Goal: Task Accomplishment & Management: Complete application form

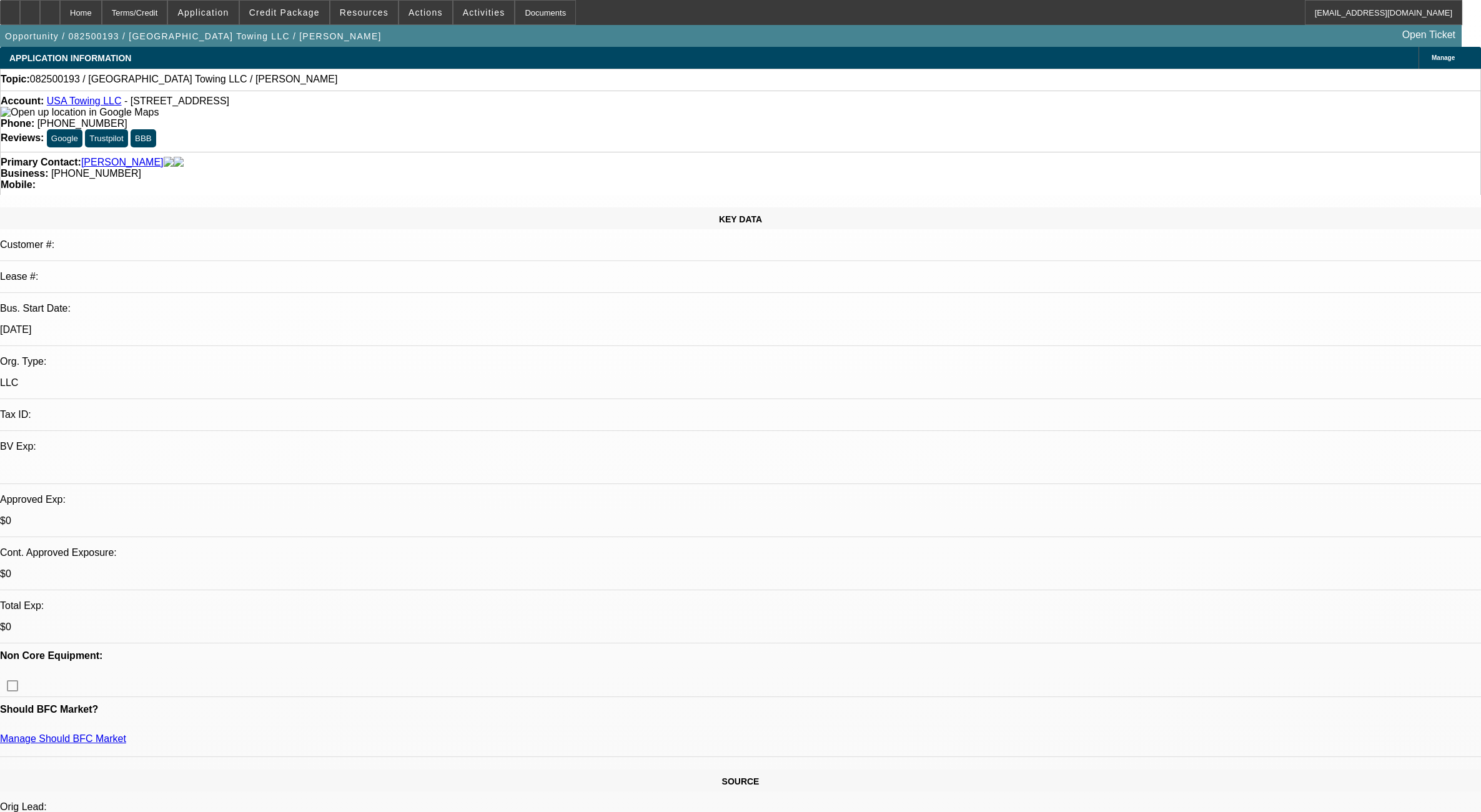
select select "0"
select select "2"
select select "0.1"
select select "4"
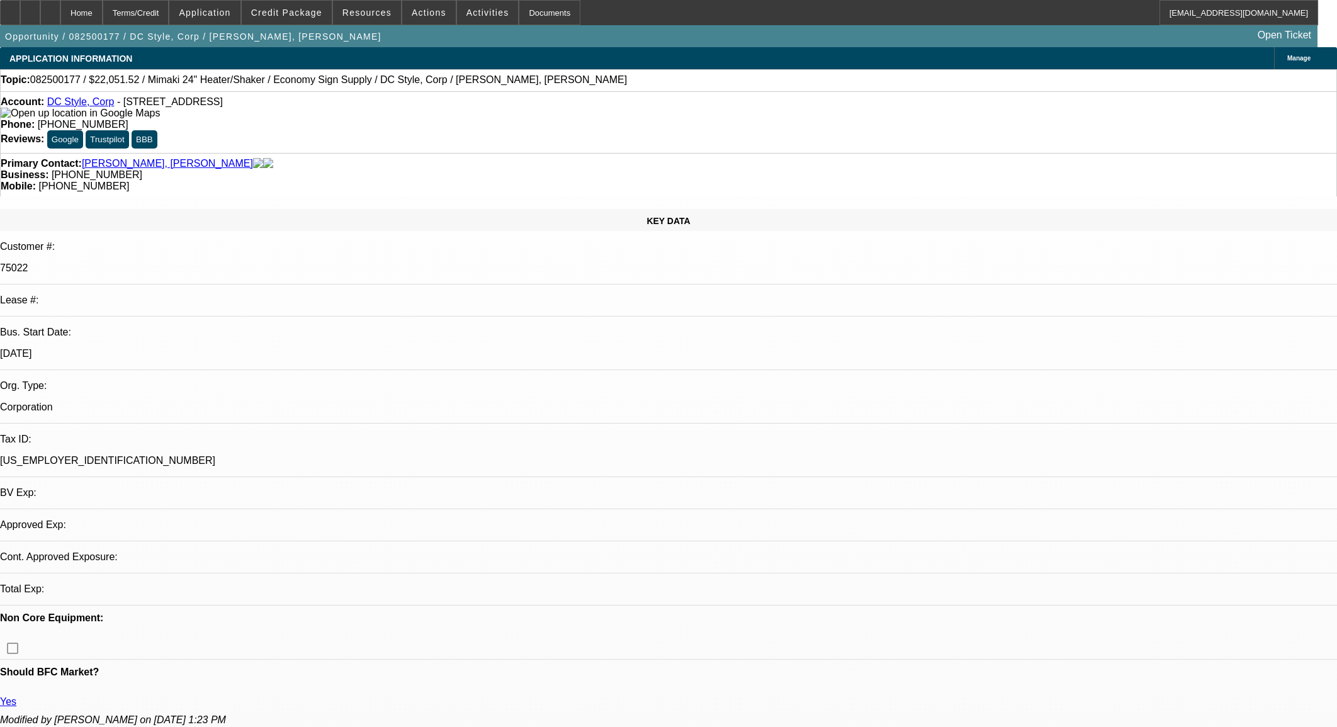
select select "0"
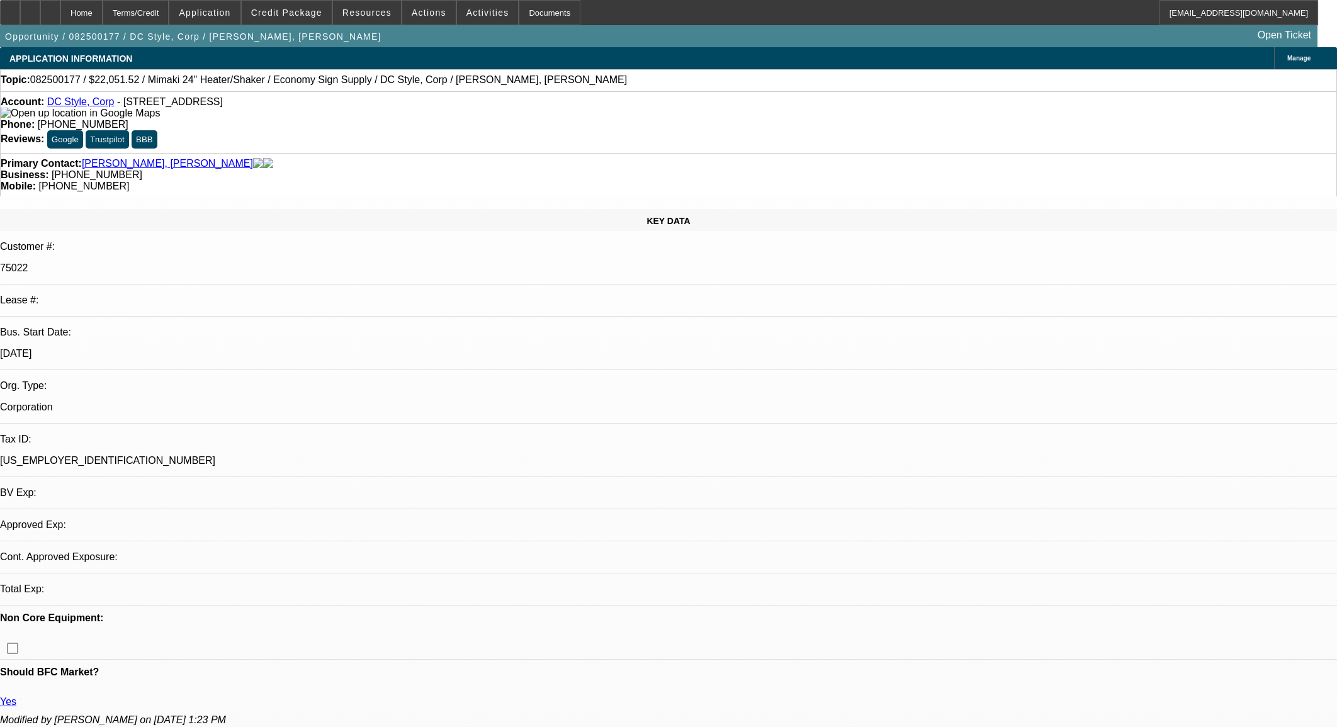
select select "0"
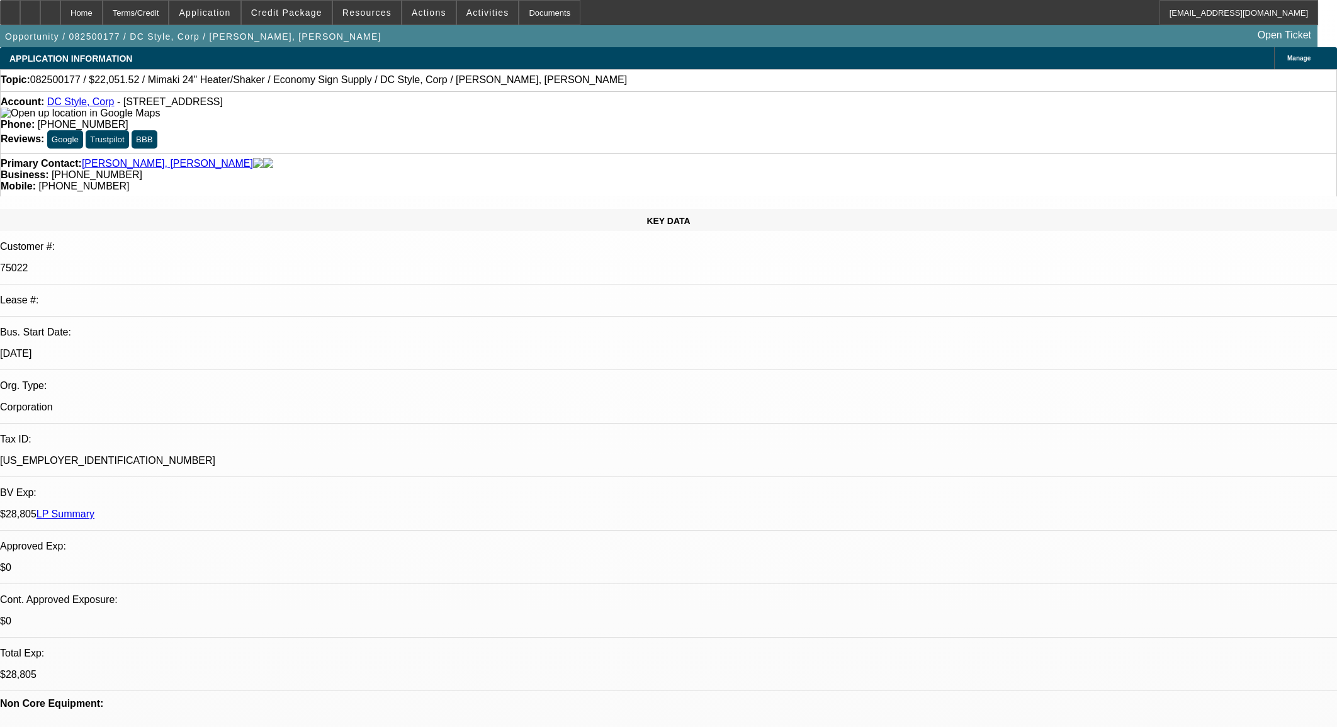
select select "1"
select select "6"
select select "1"
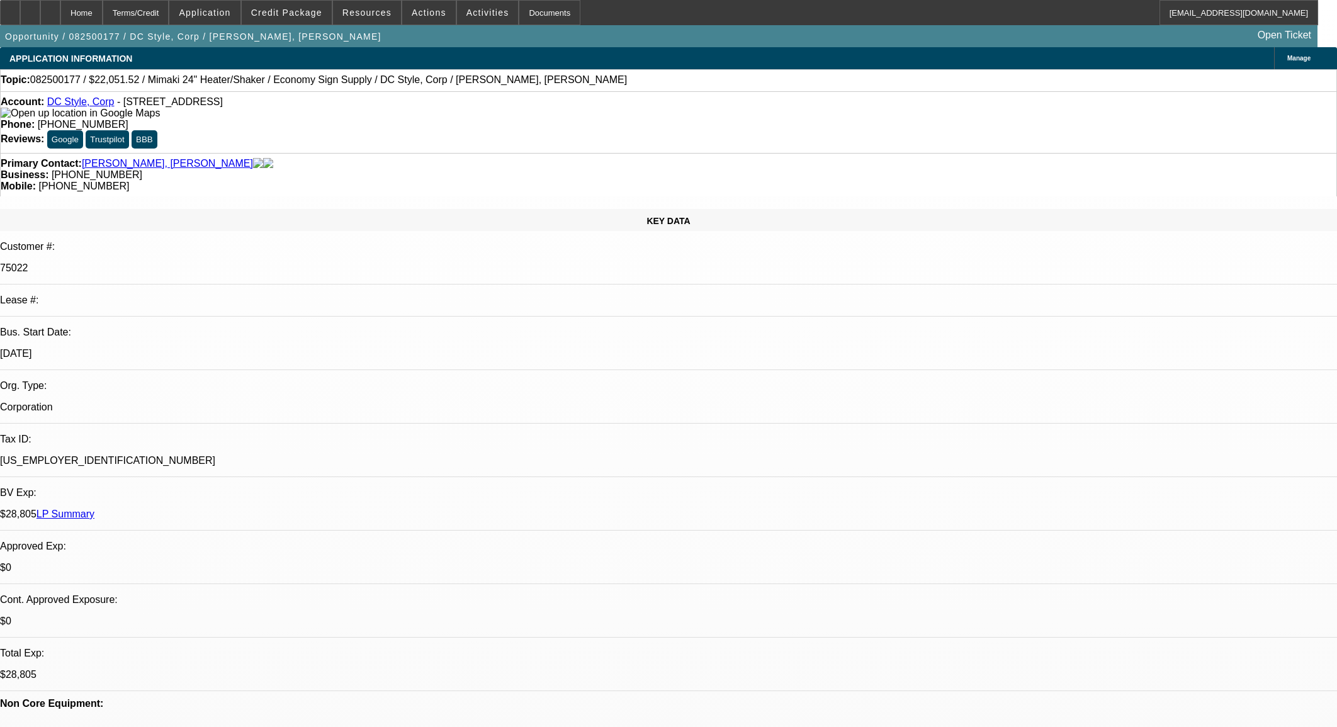
select select "6"
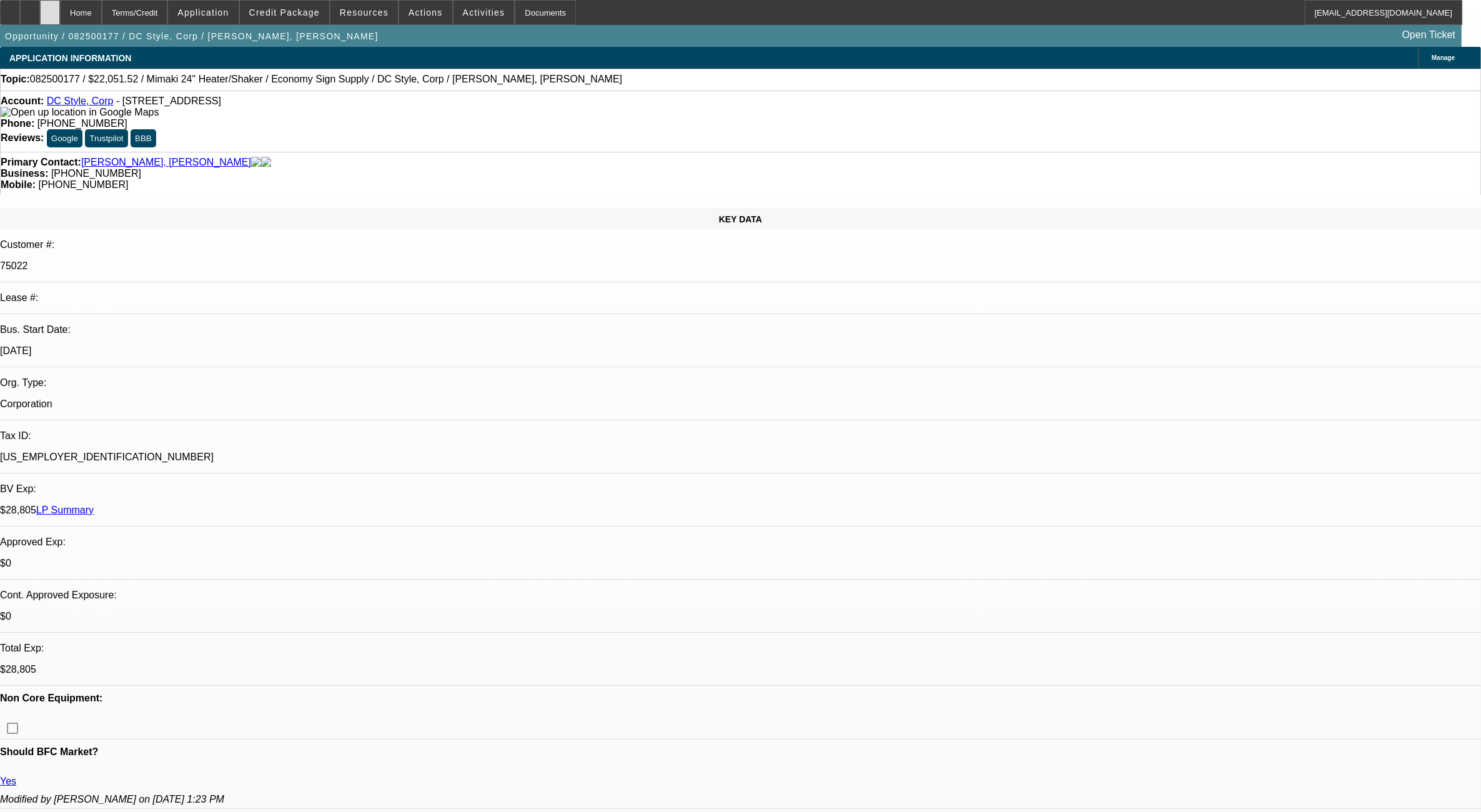
click at [50, 8] on icon at bounding box center [50, 8] width 0 height 0
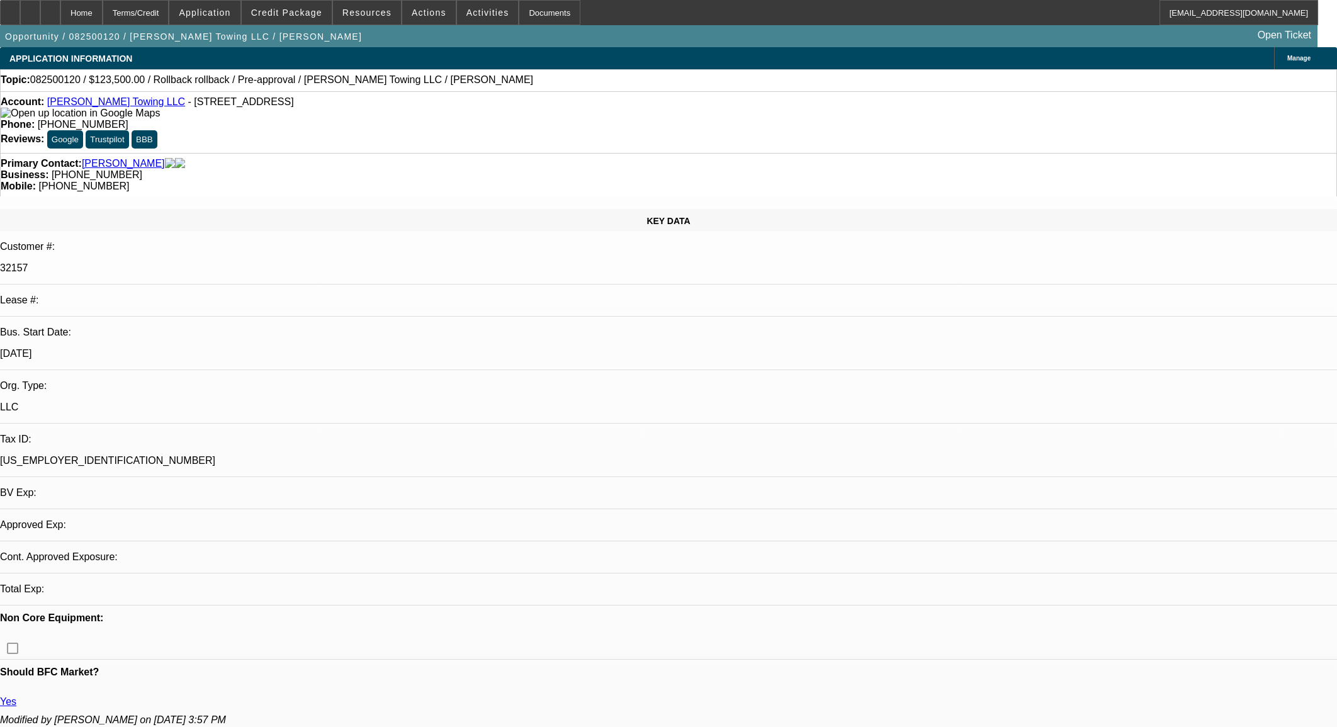
select select "0"
select select "0.1"
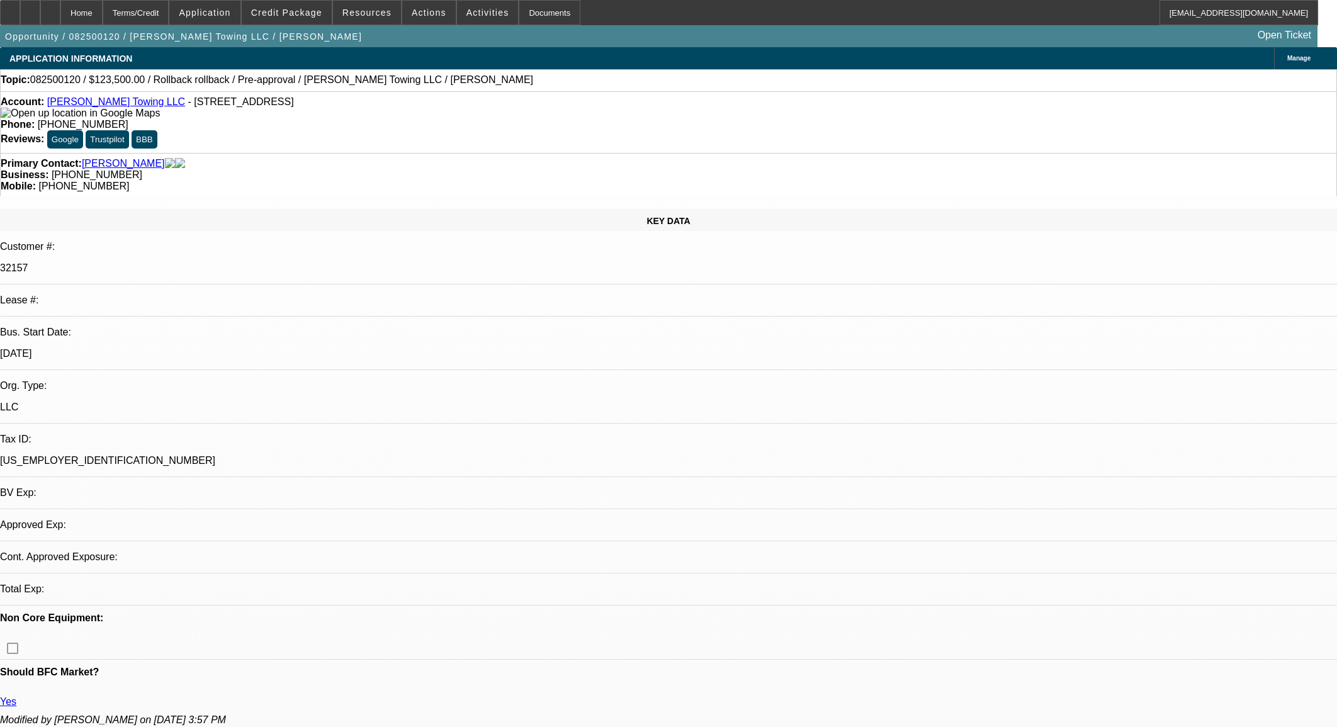
select select "0"
select select "0.1"
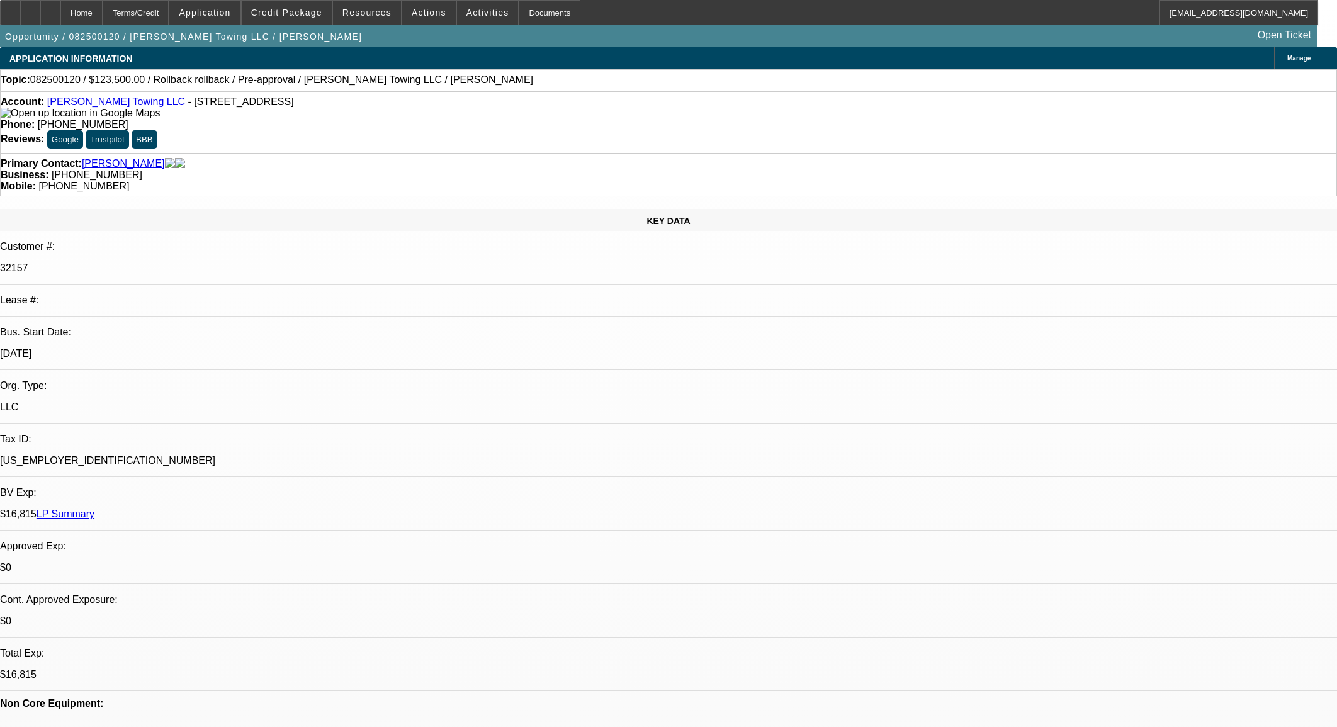
select select "1"
select select "6"
select select "1"
select select "3"
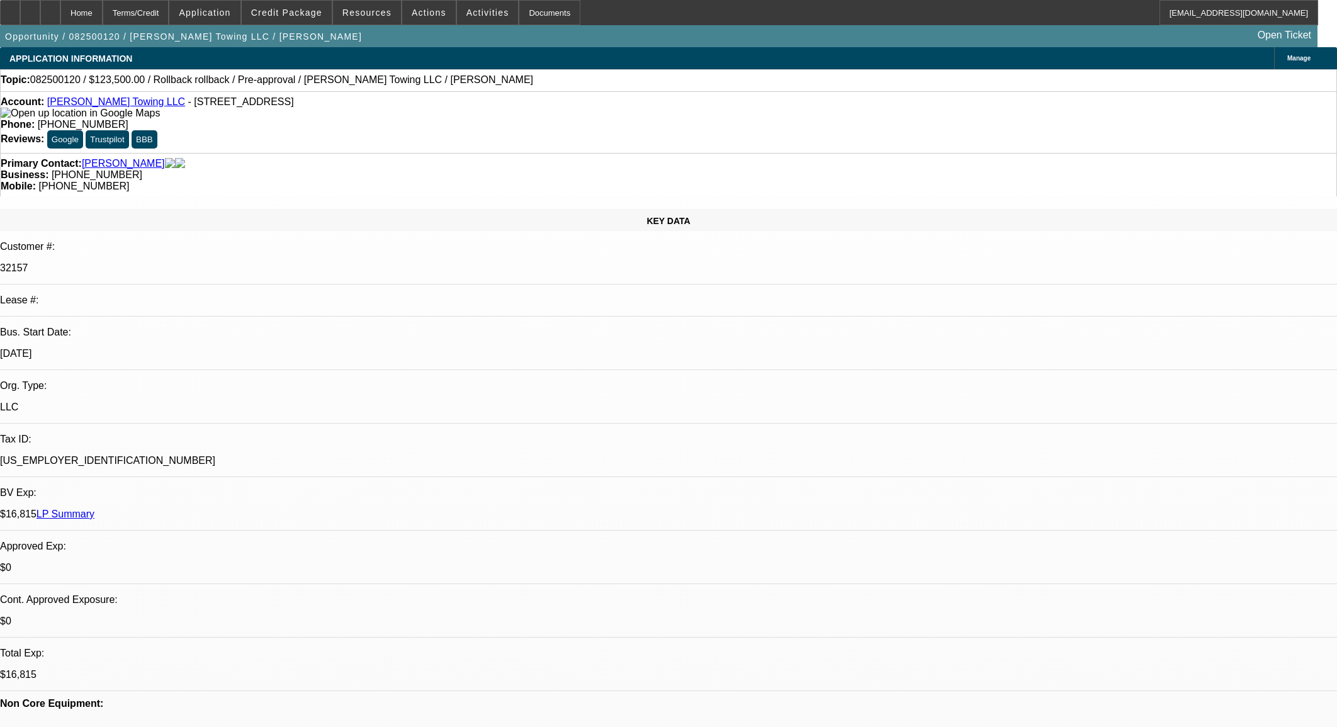
select select "4"
select select "1"
select select "3"
select select "4"
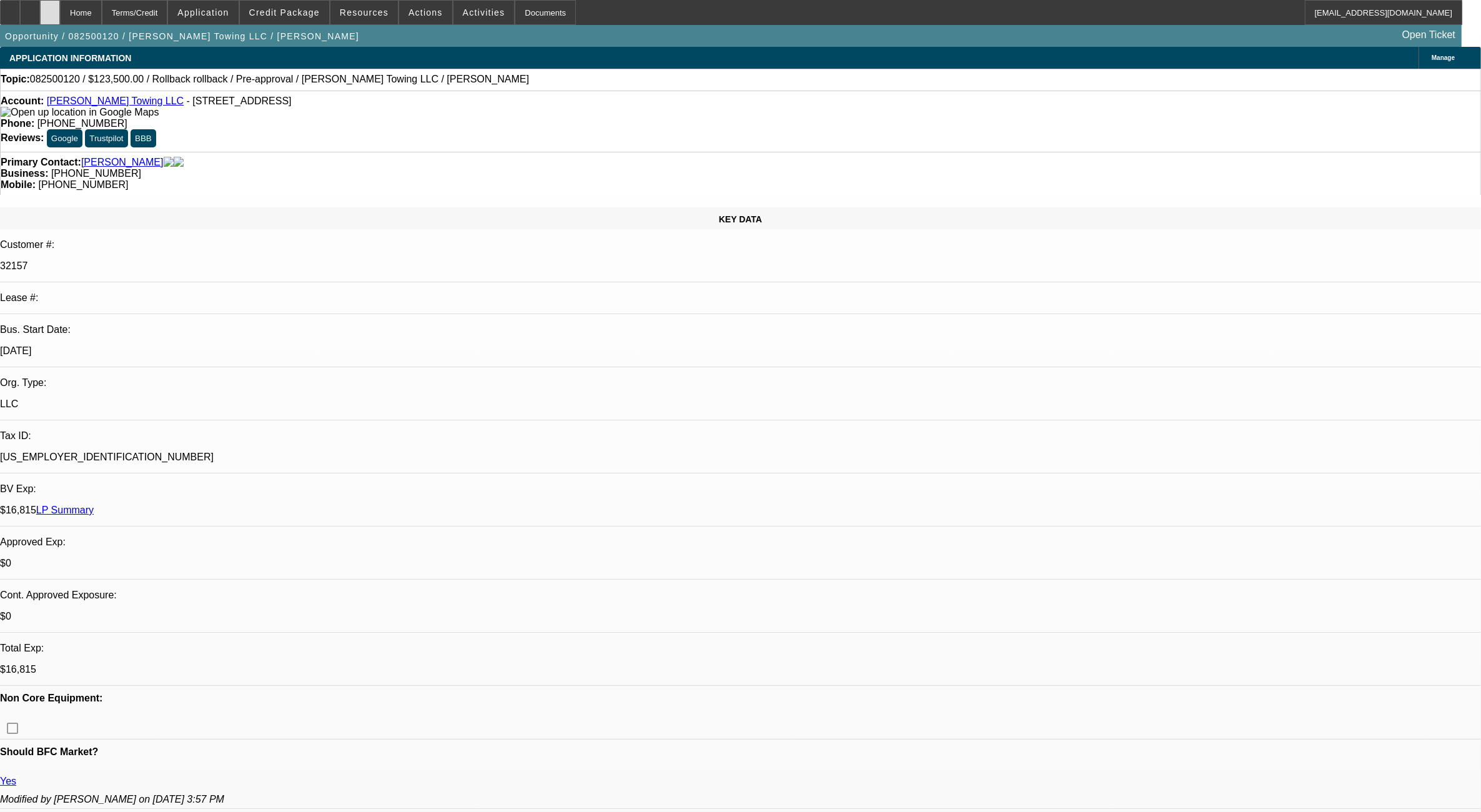
click at [50, 8] on icon at bounding box center [50, 8] width 0 height 0
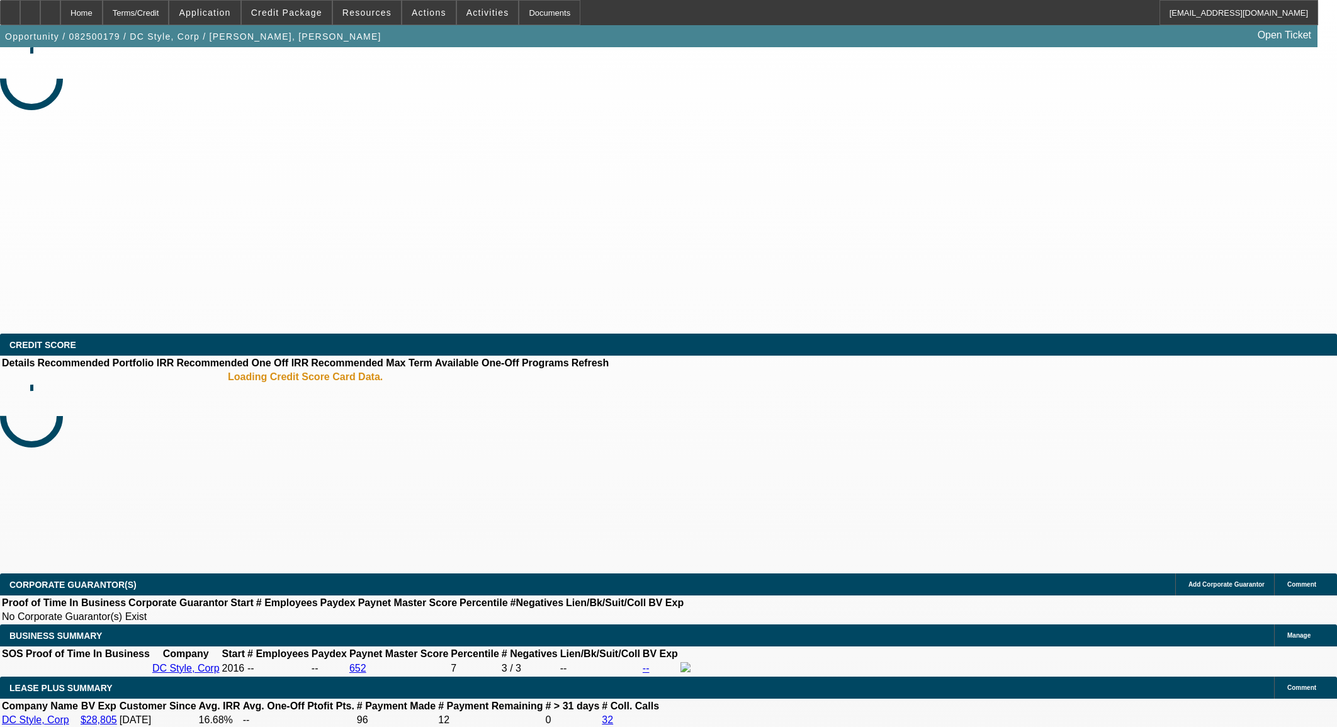
select select "0"
select select "0.1"
select select "0"
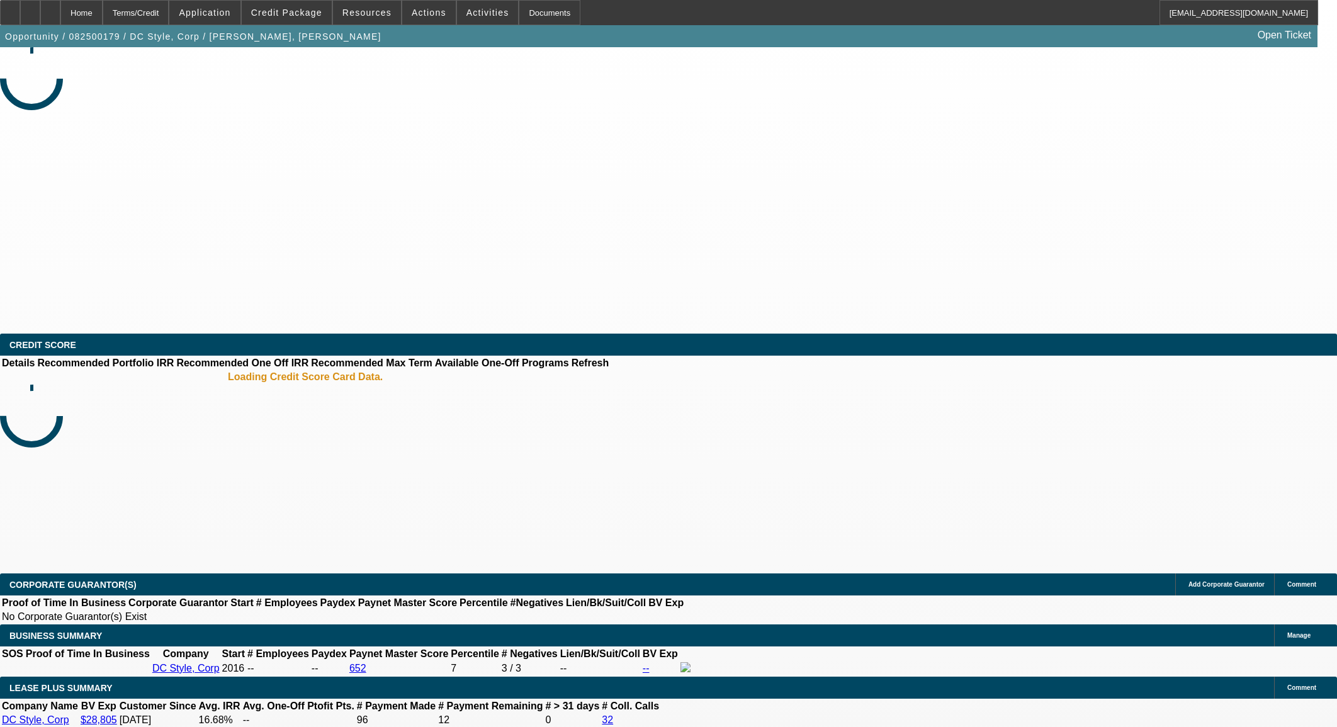
select select "0"
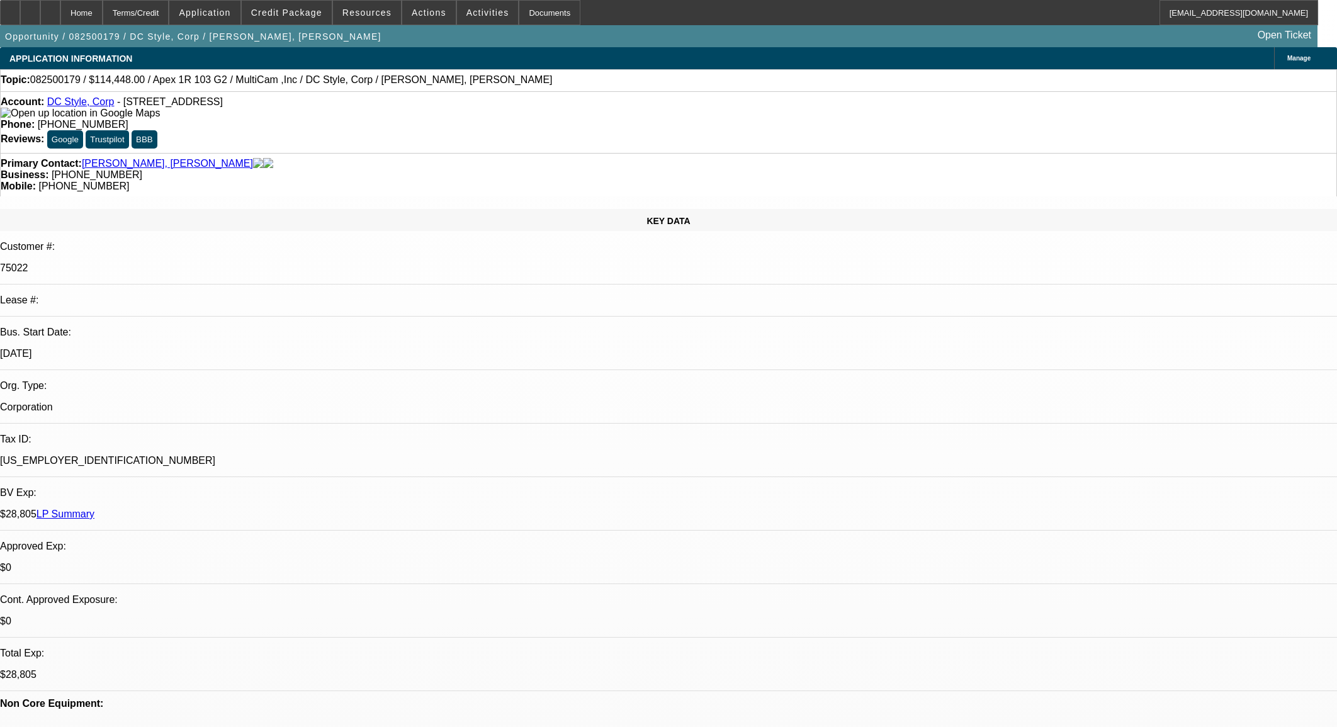
select select "1"
select select "4"
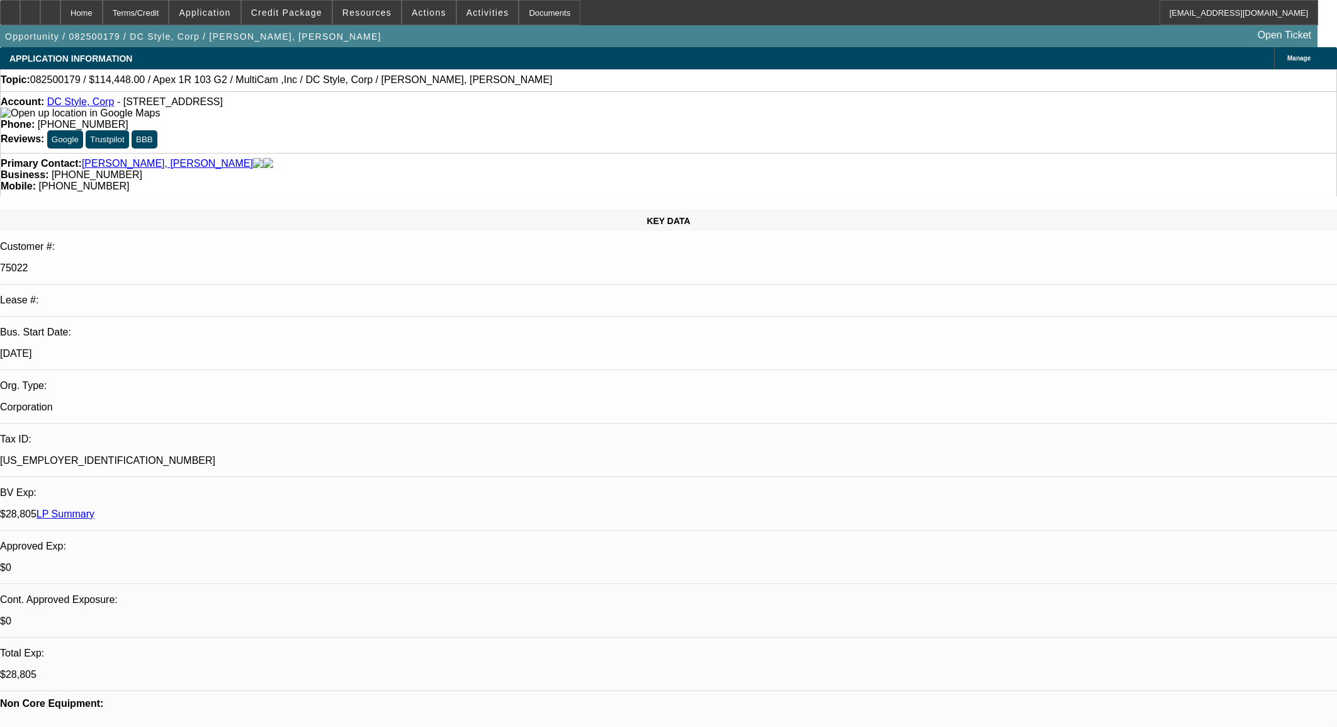
select select "1"
select select "6"
select select "1"
select select "6"
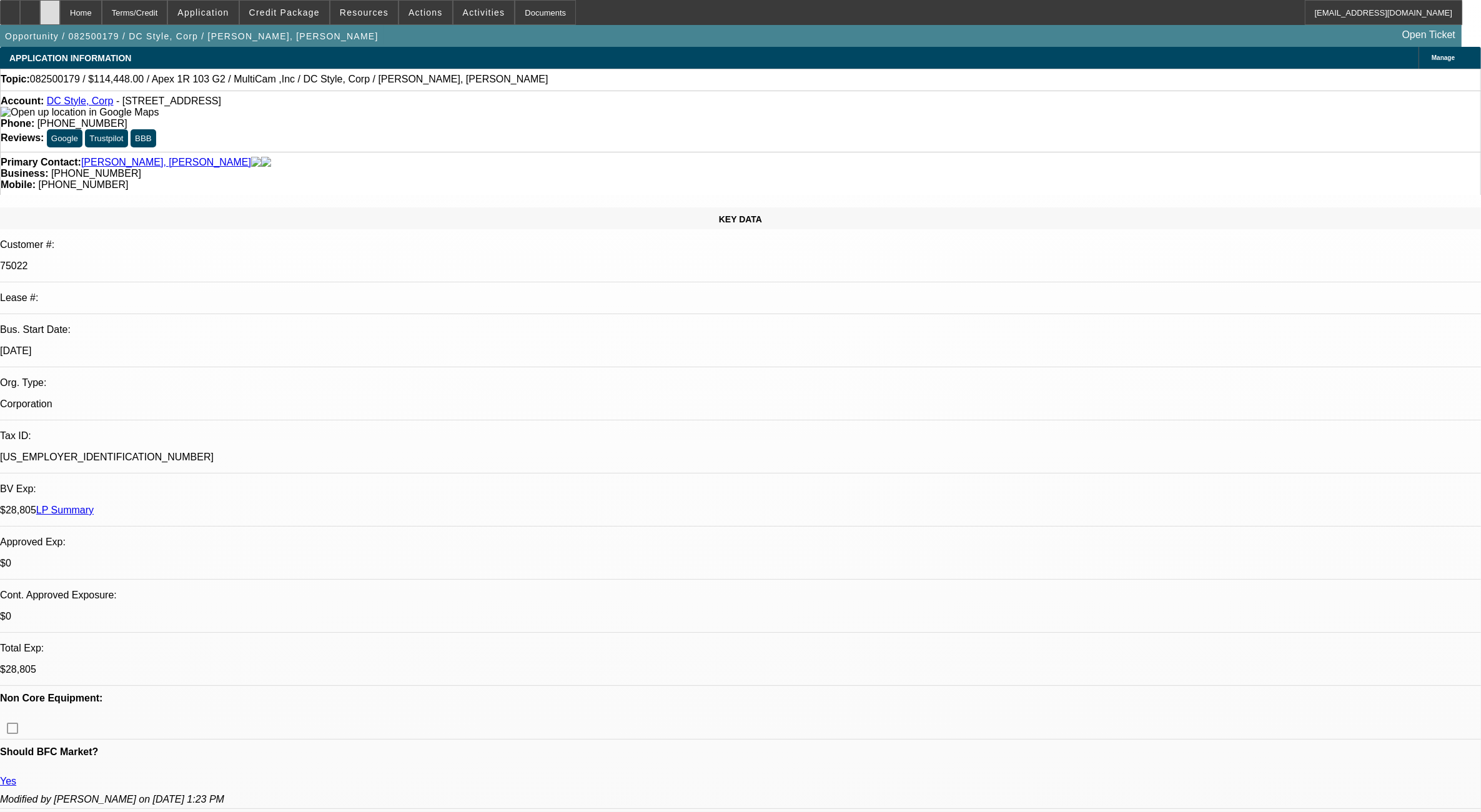
click at [60, 16] on div at bounding box center [50, 12] width 20 height 25
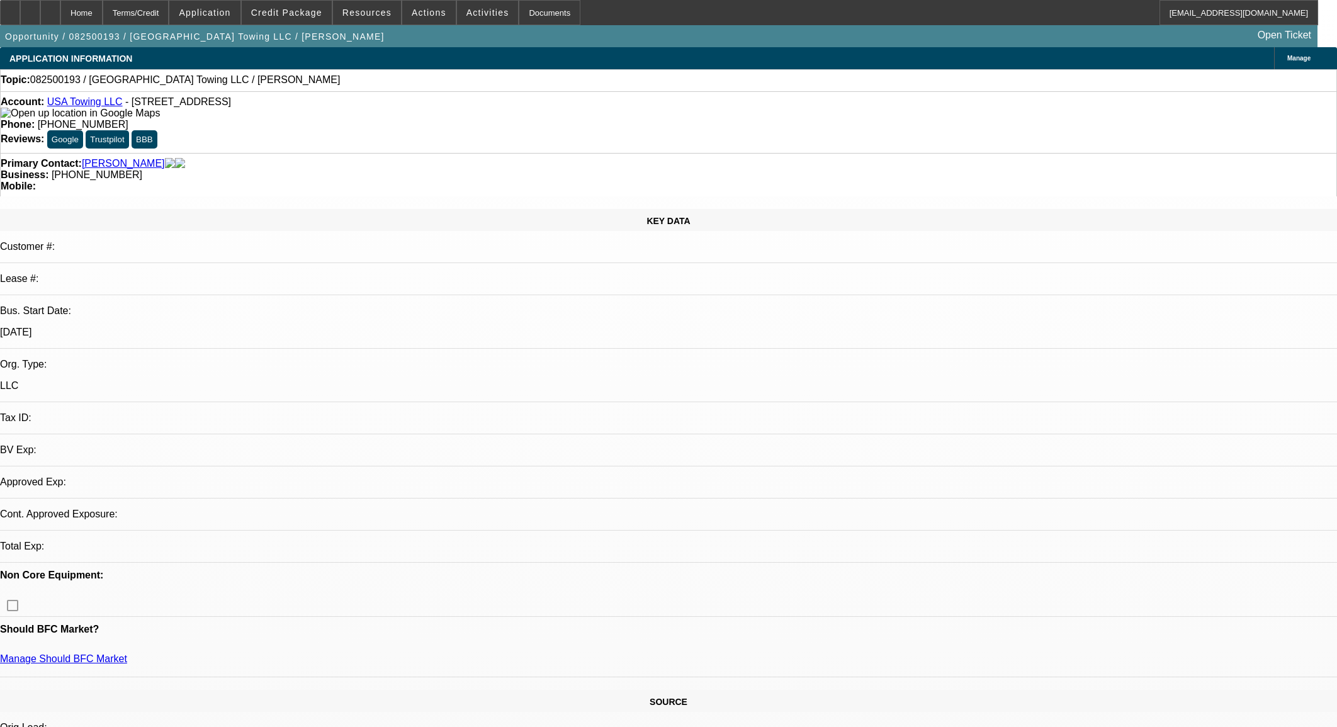
select select "0"
select select "2"
select select "0.1"
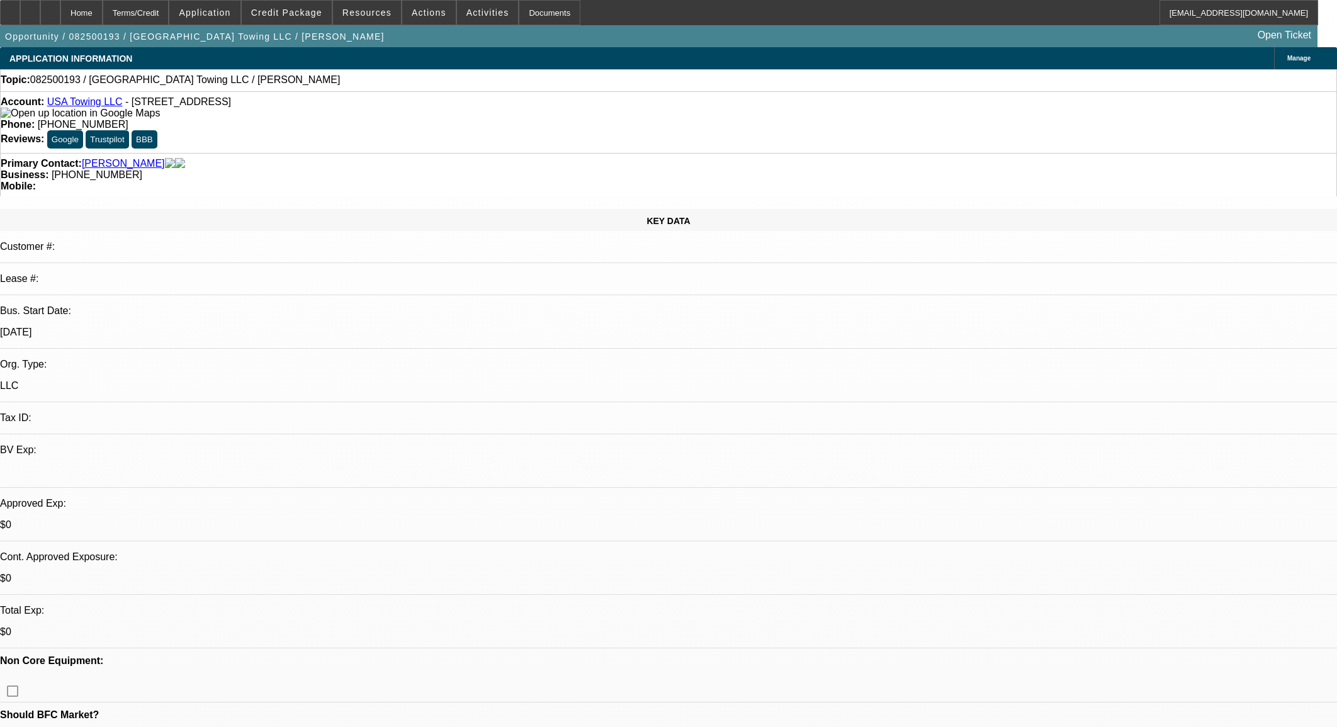
select select "1"
select select "2"
select select "4"
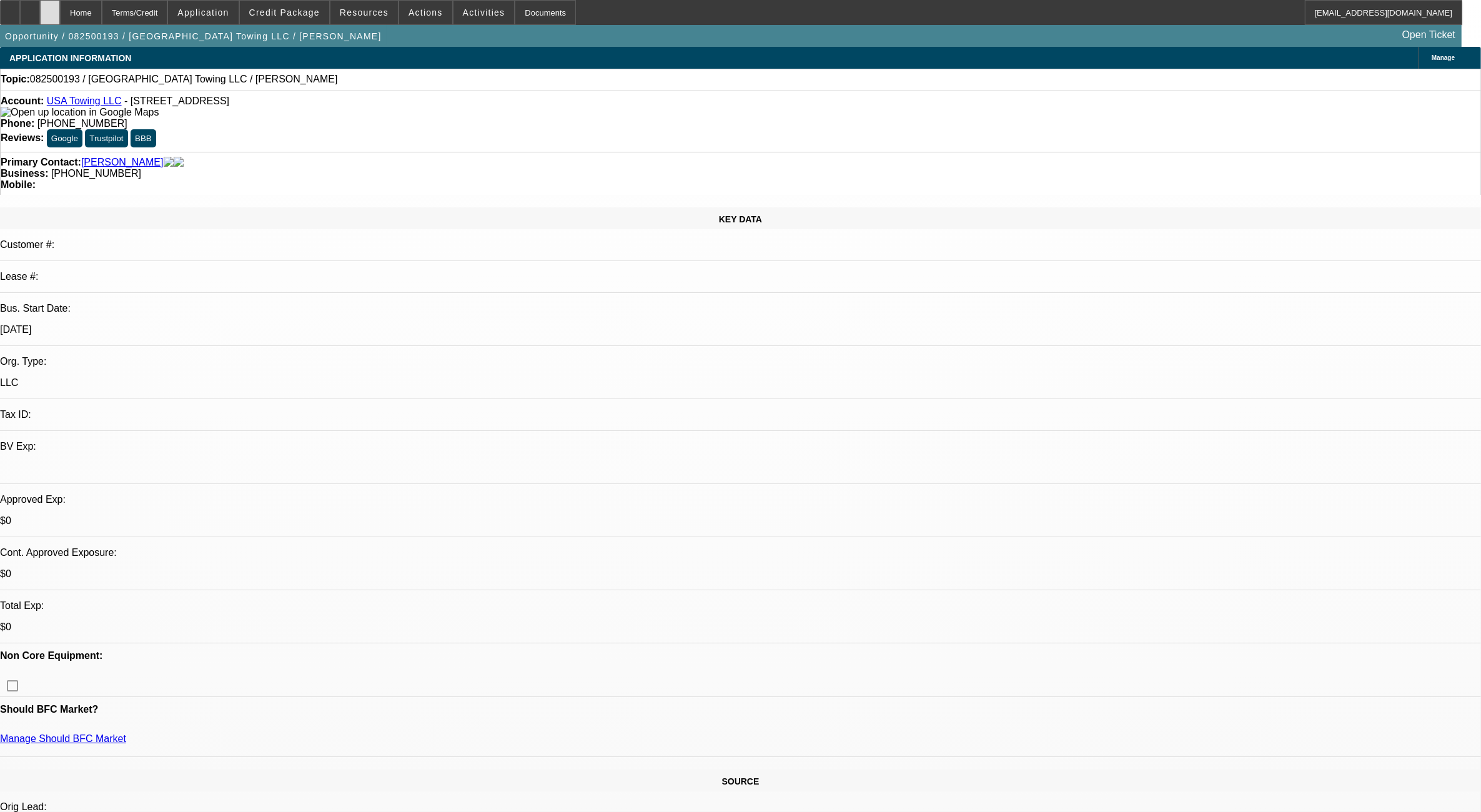
click at [50, 8] on icon at bounding box center [50, 8] width 0 height 0
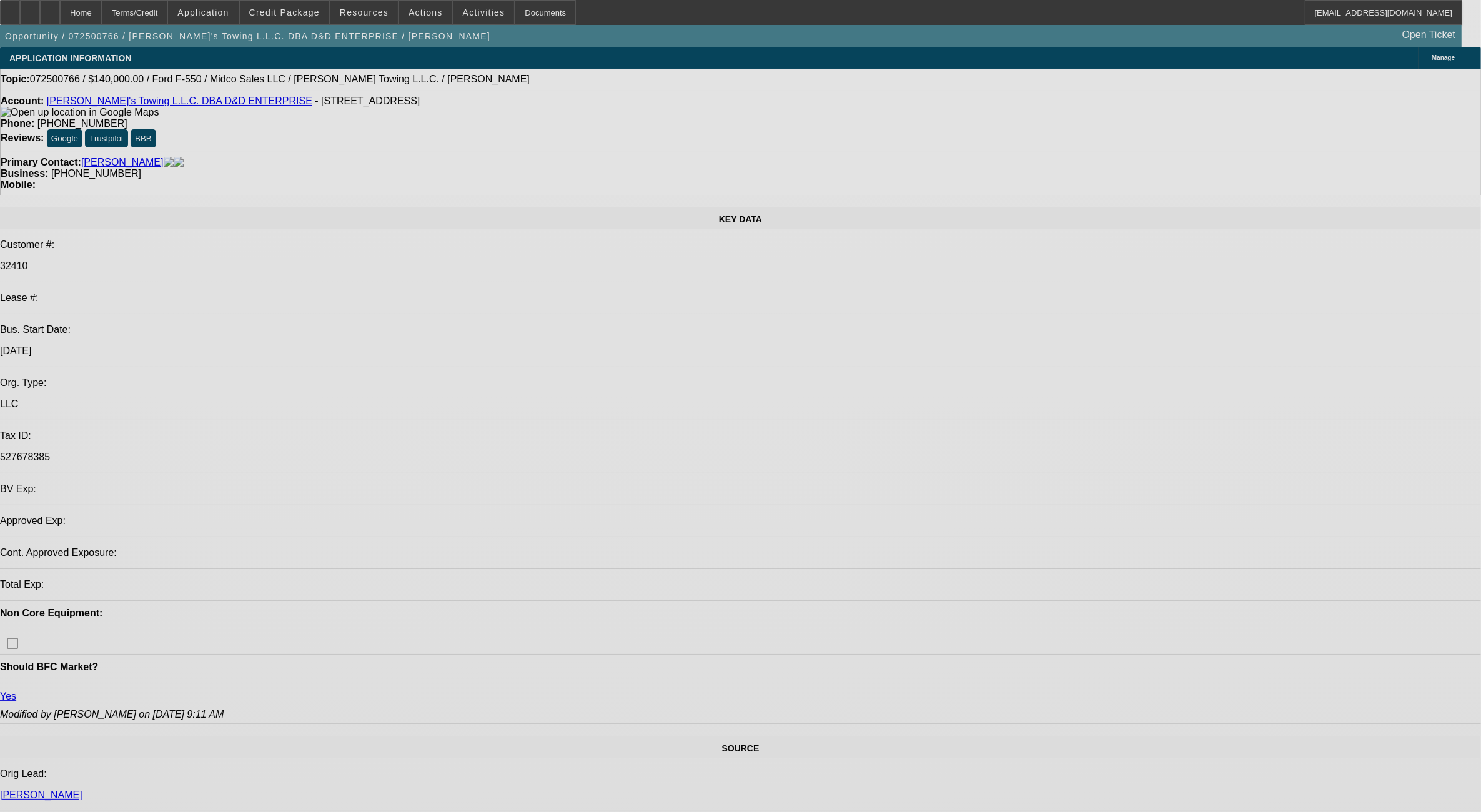
select select "0"
select select "2"
select select "0.1"
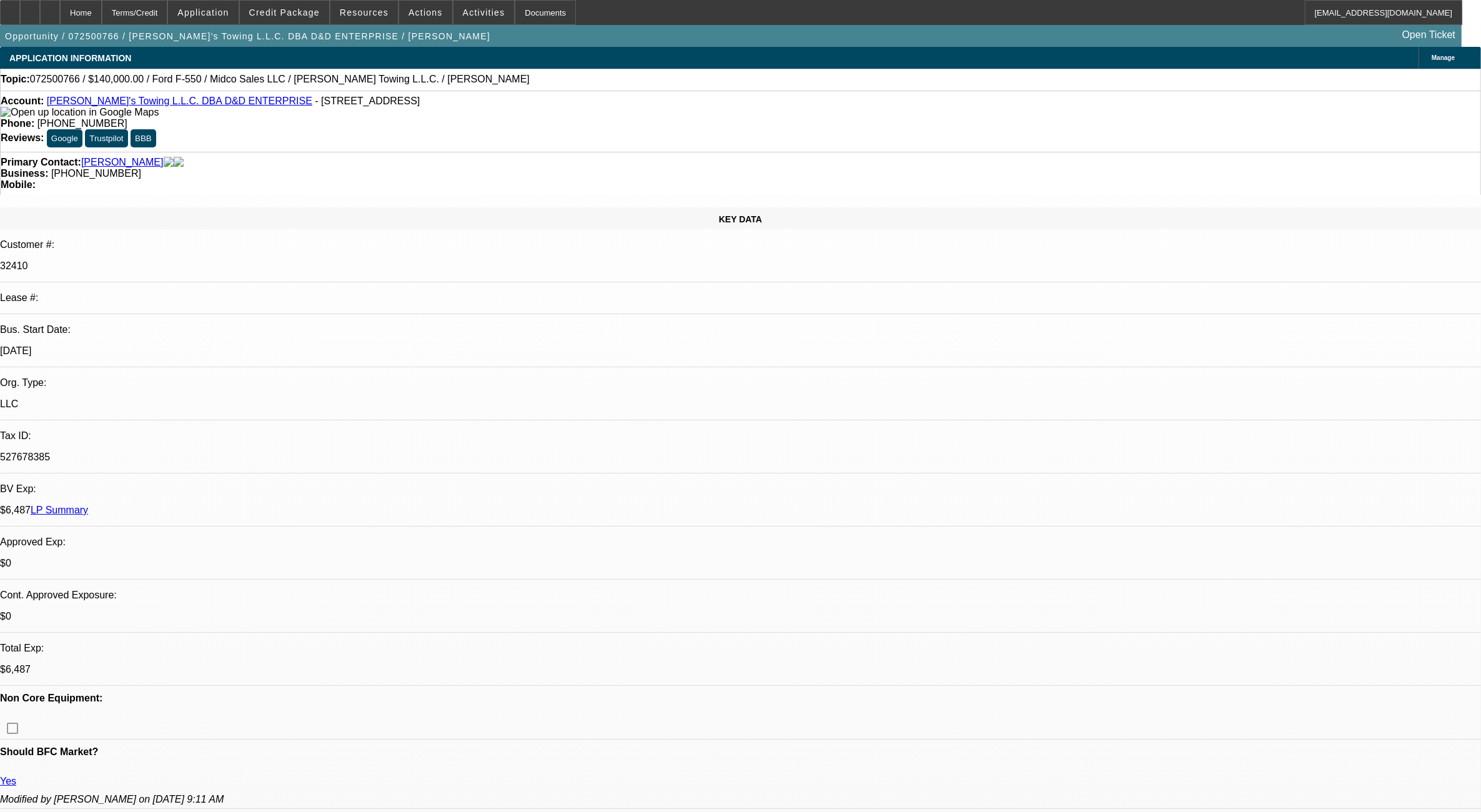
select select "1"
select select "2"
select select "4"
drag, startPoint x: 1042, startPoint y: 135, endPoint x: 1217, endPoint y: 206, distance: 188.9
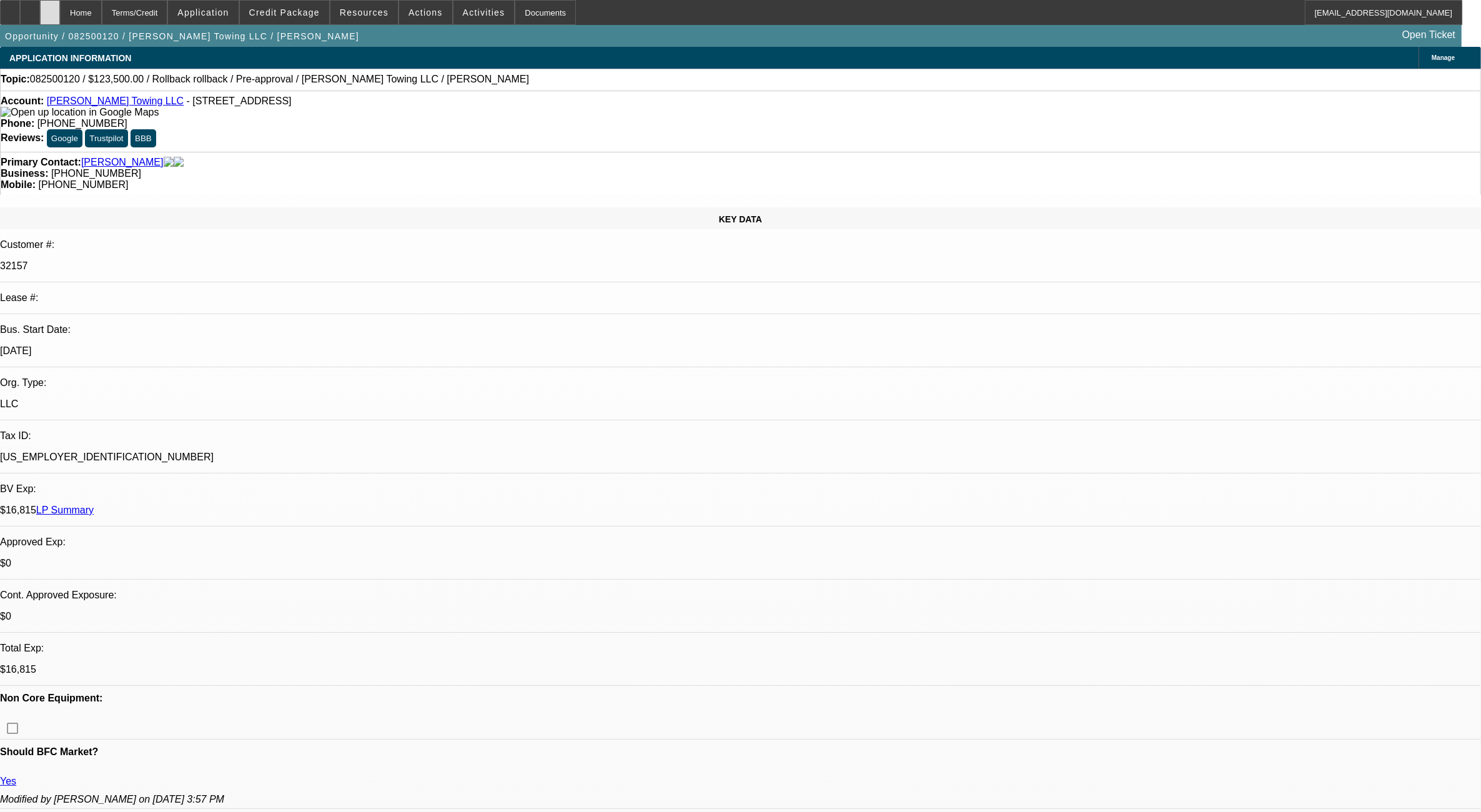
select select "0"
select select "0.1"
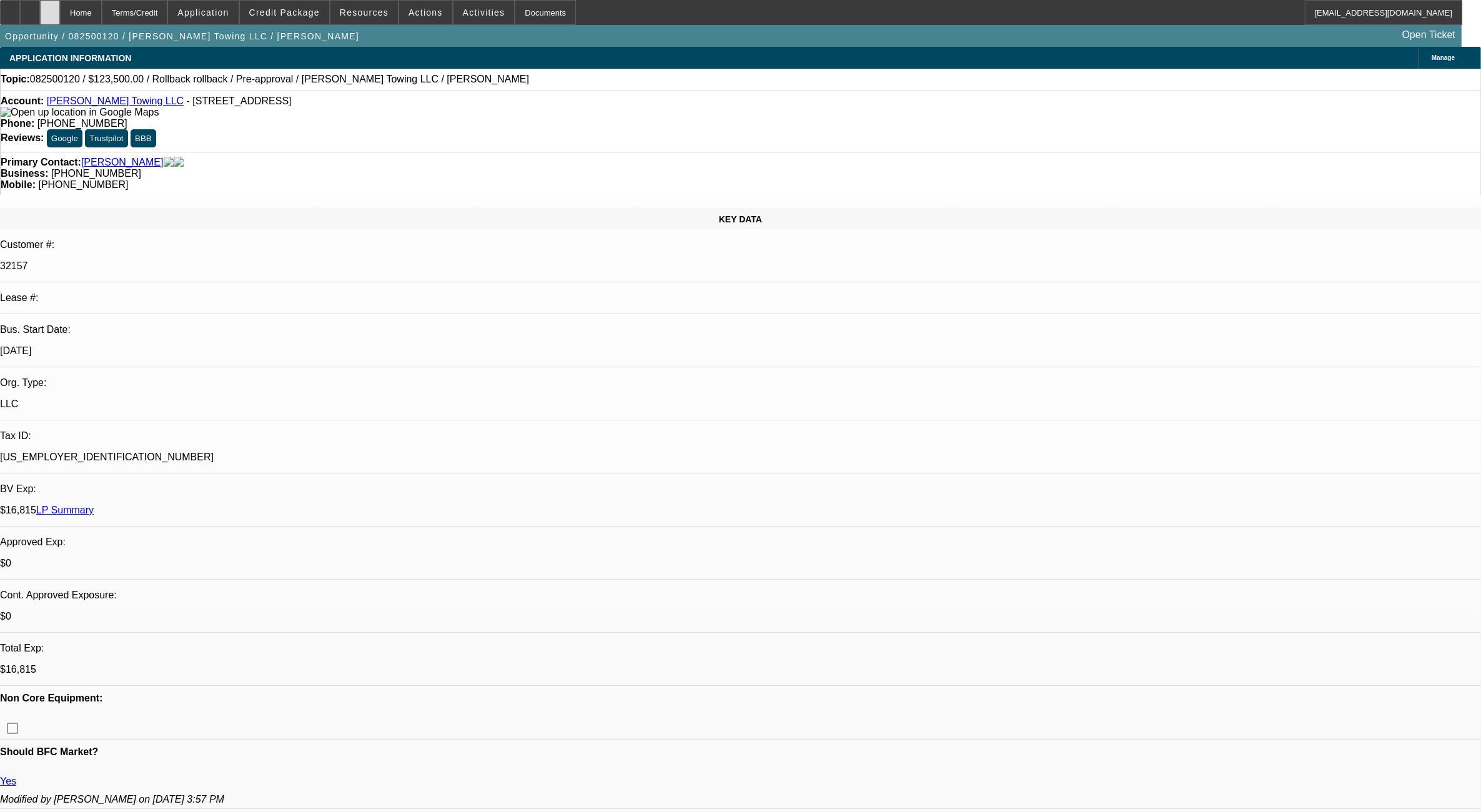
select select "0"
select select "0.1"
select select "1"
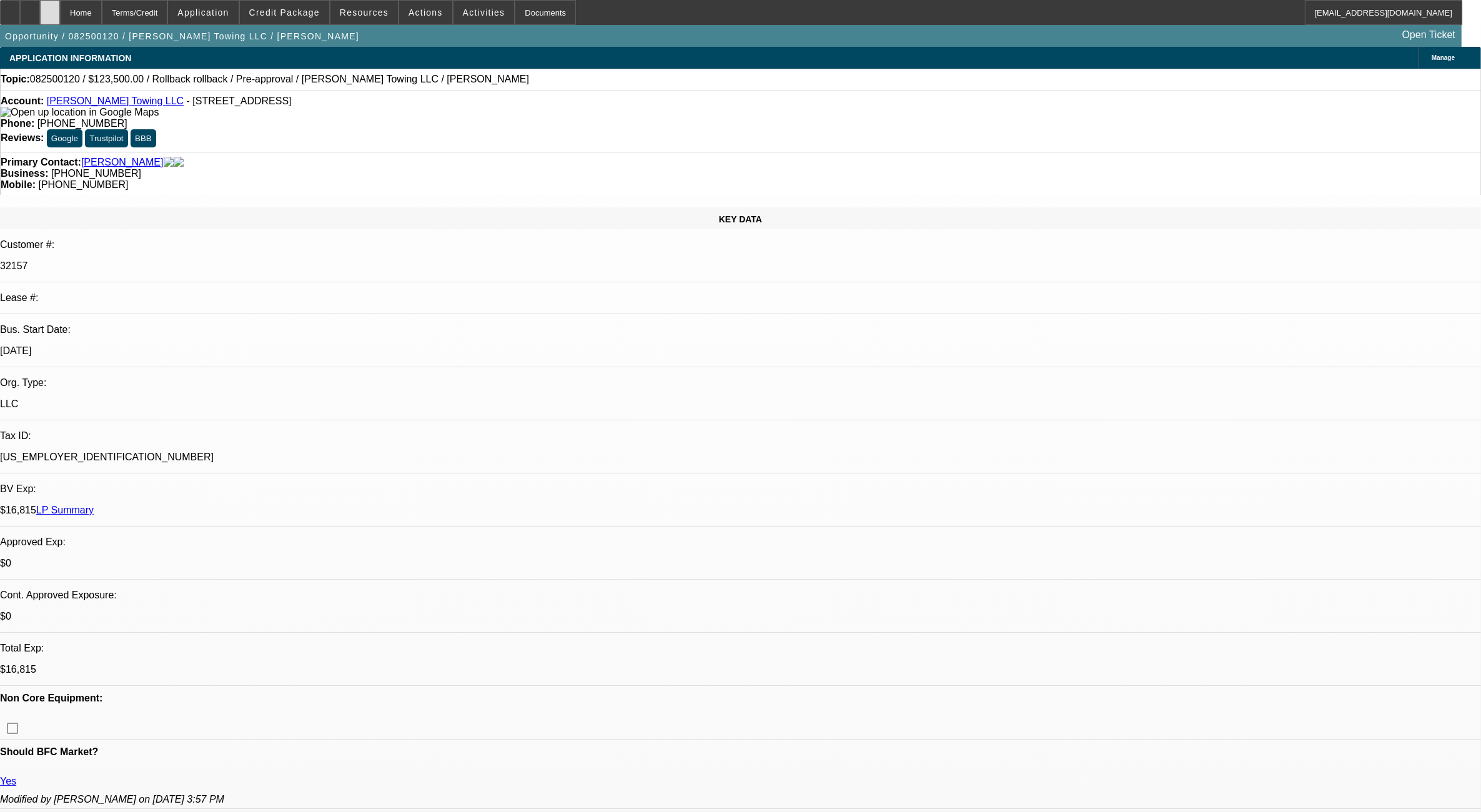
select select "6"
select select "1"
select select "3"
select select "4"
select select "1"
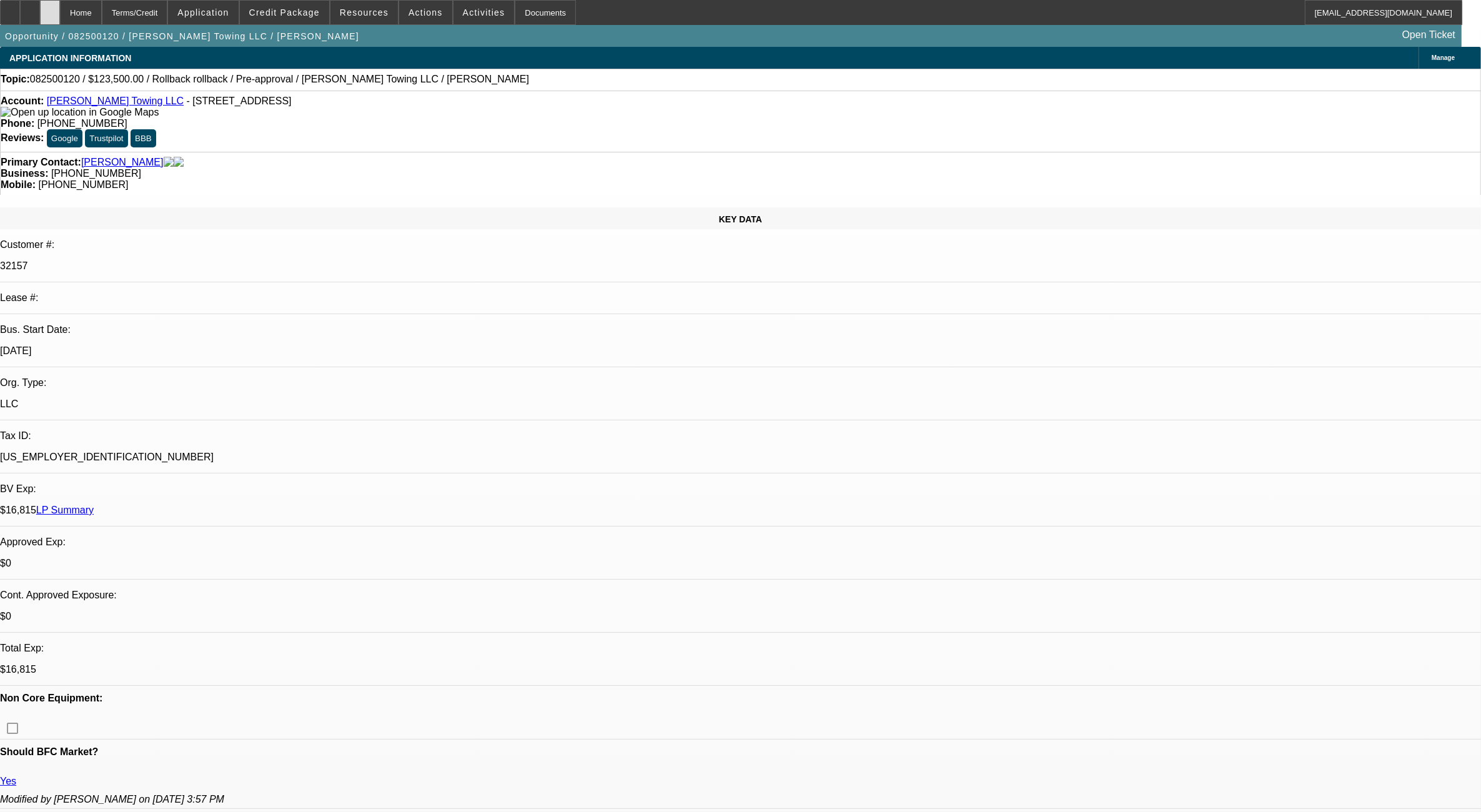
select select "3"
select select "4"
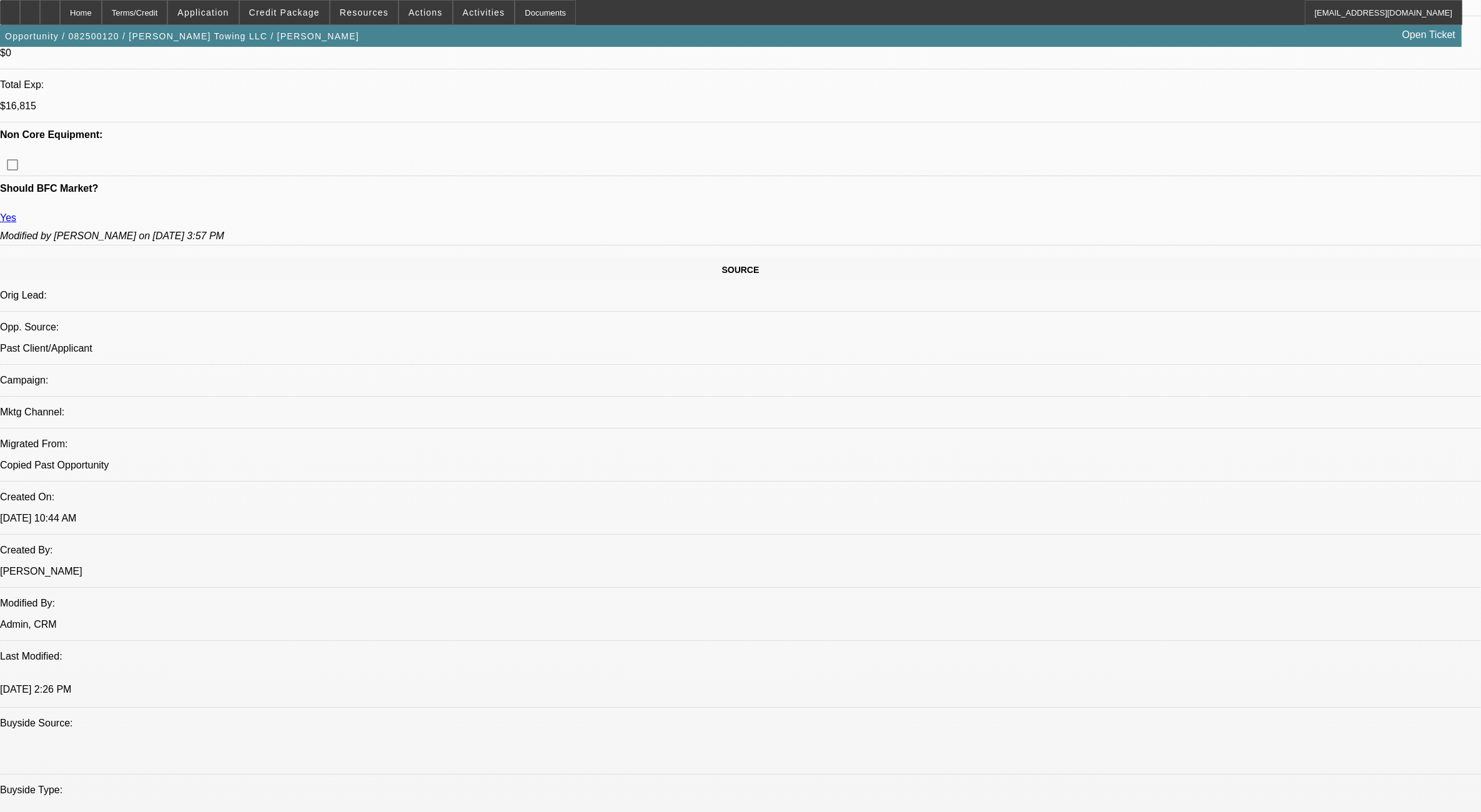
scroll to position [703, 0]
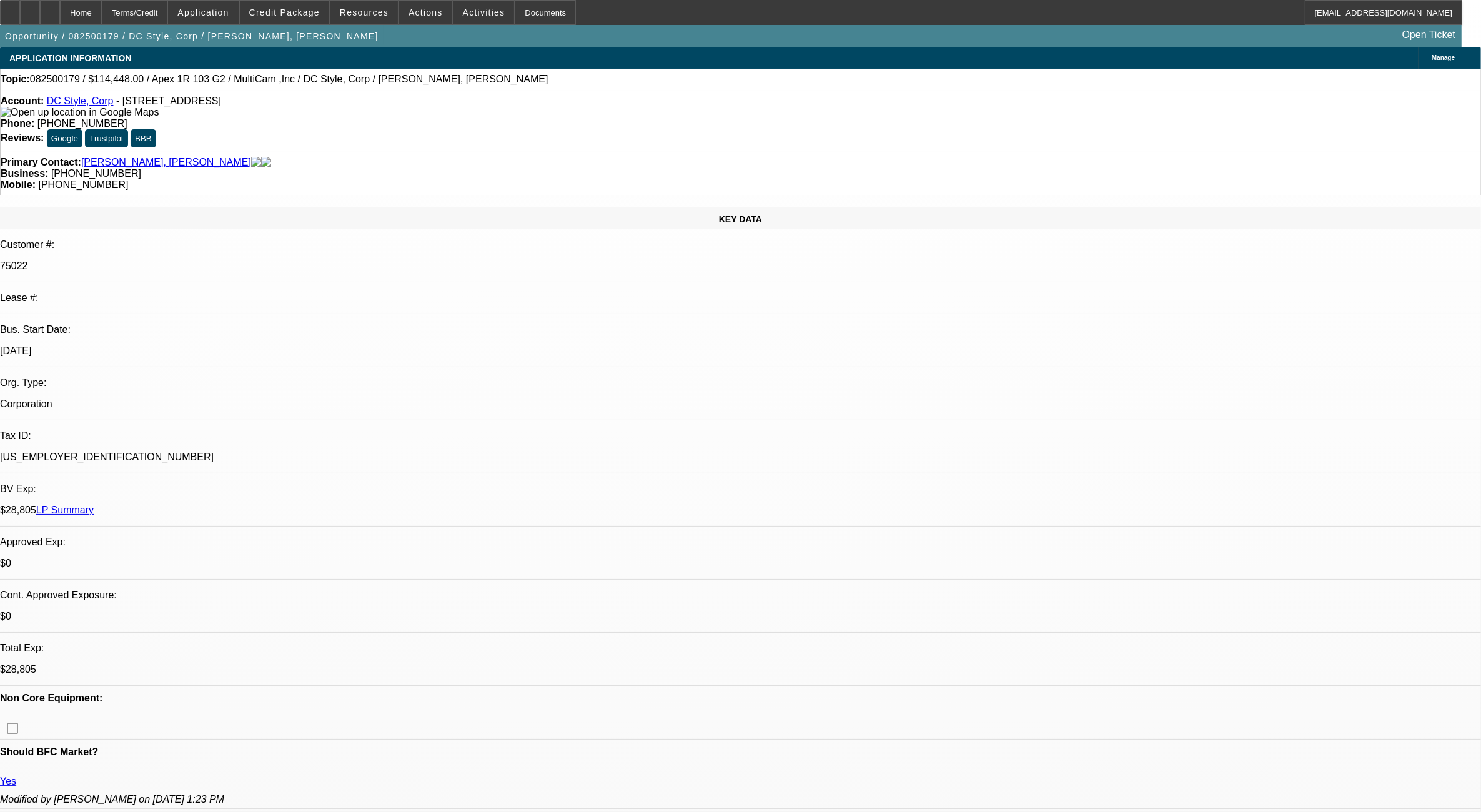
select select "0"
select select "0.1"
select select "0"
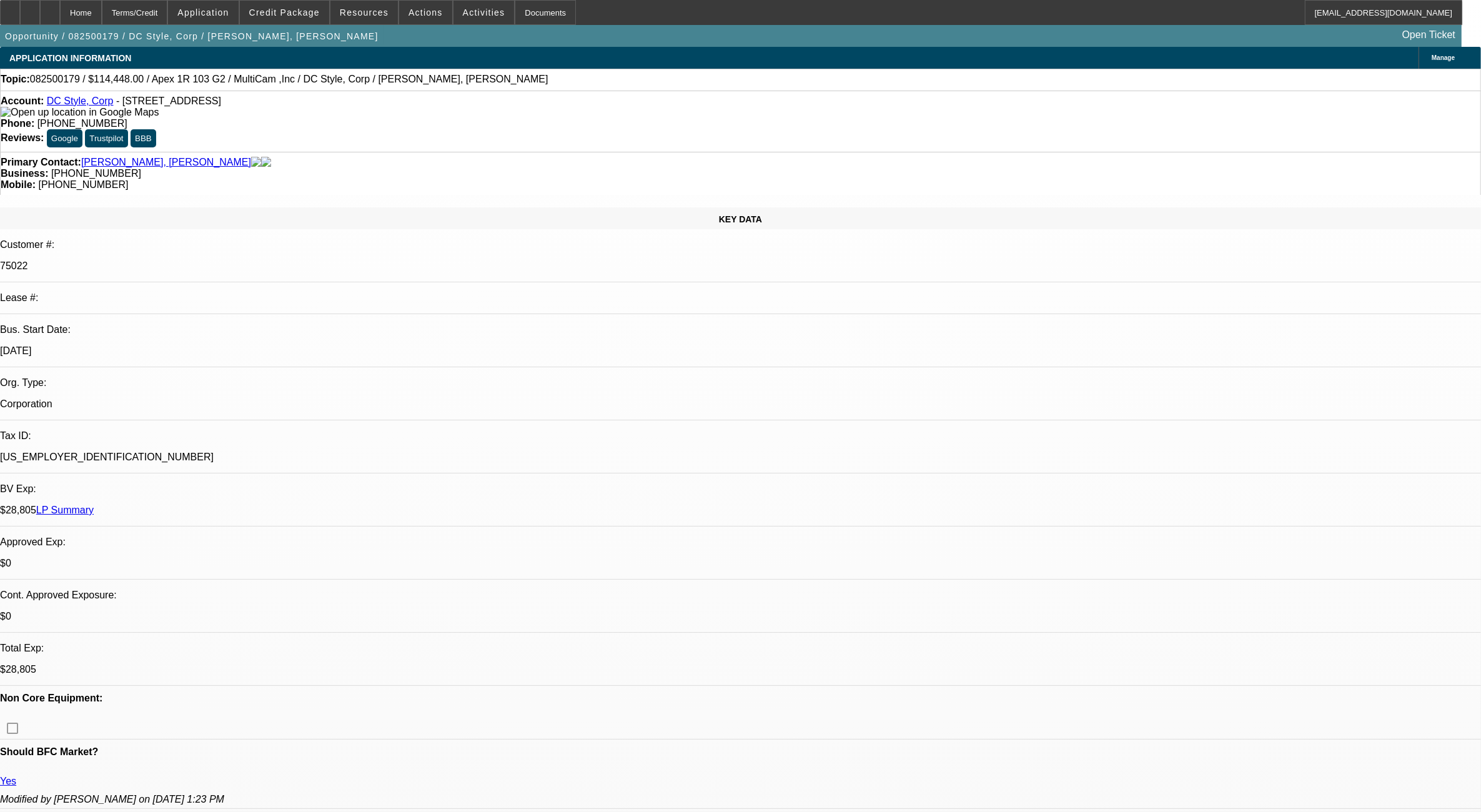
select select "0"
select select "1"
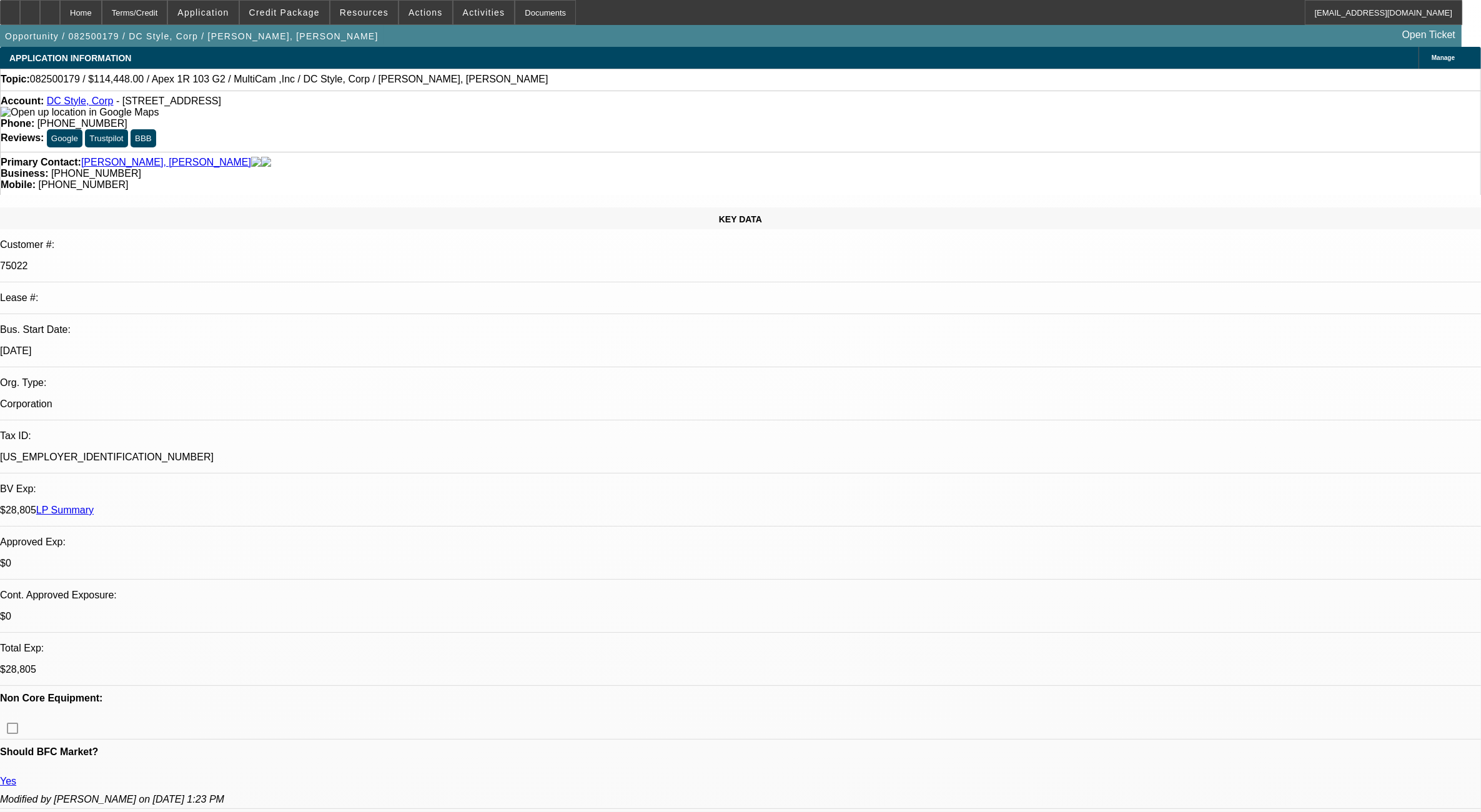
select select "1"
select select "4"
select select "1"
select select "6"
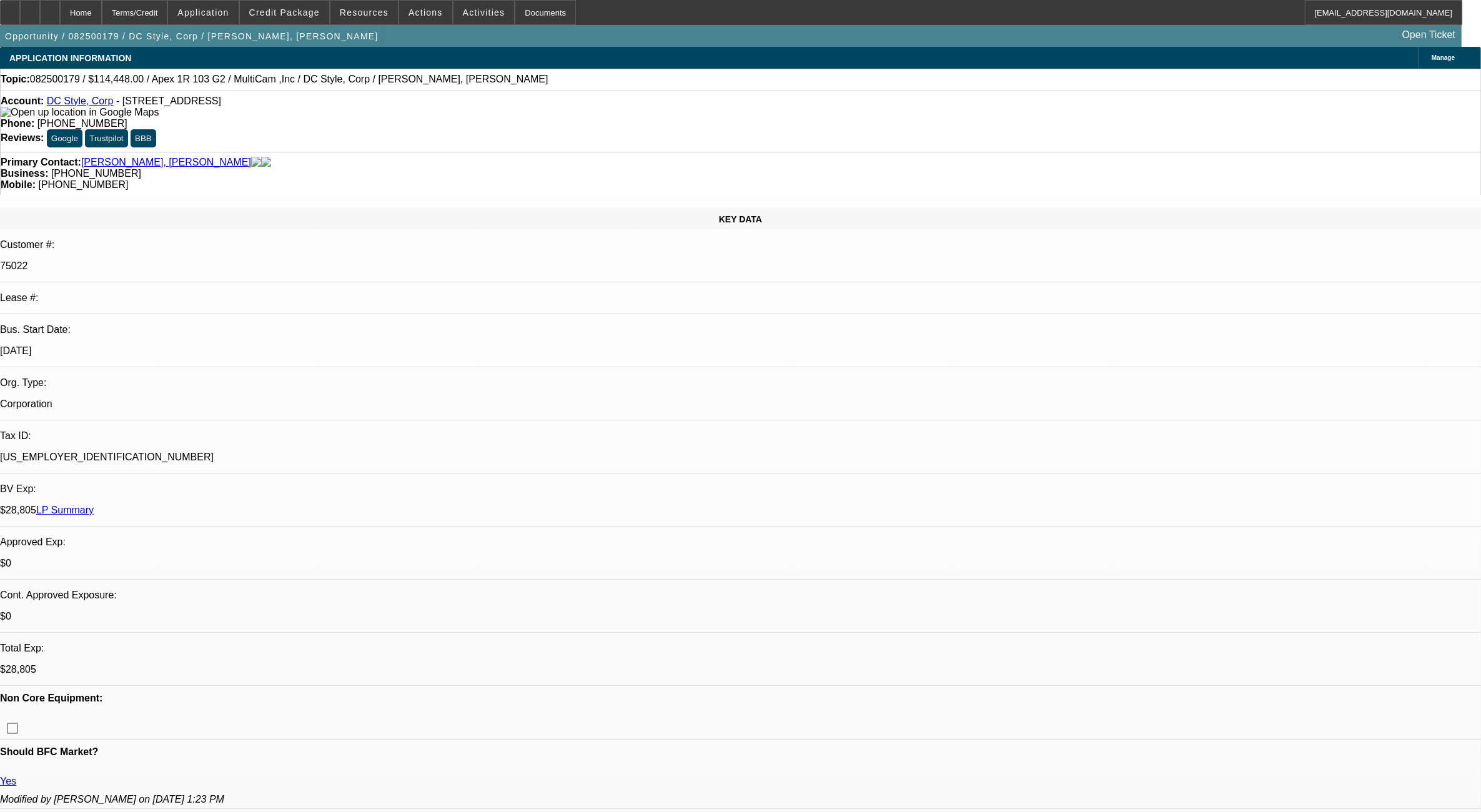
select select "1"
select select "6"
drag, startPoint x: 1241, startPoint y: 159, endPoint x: 1232, endPoint y: 145, distance: 16.6
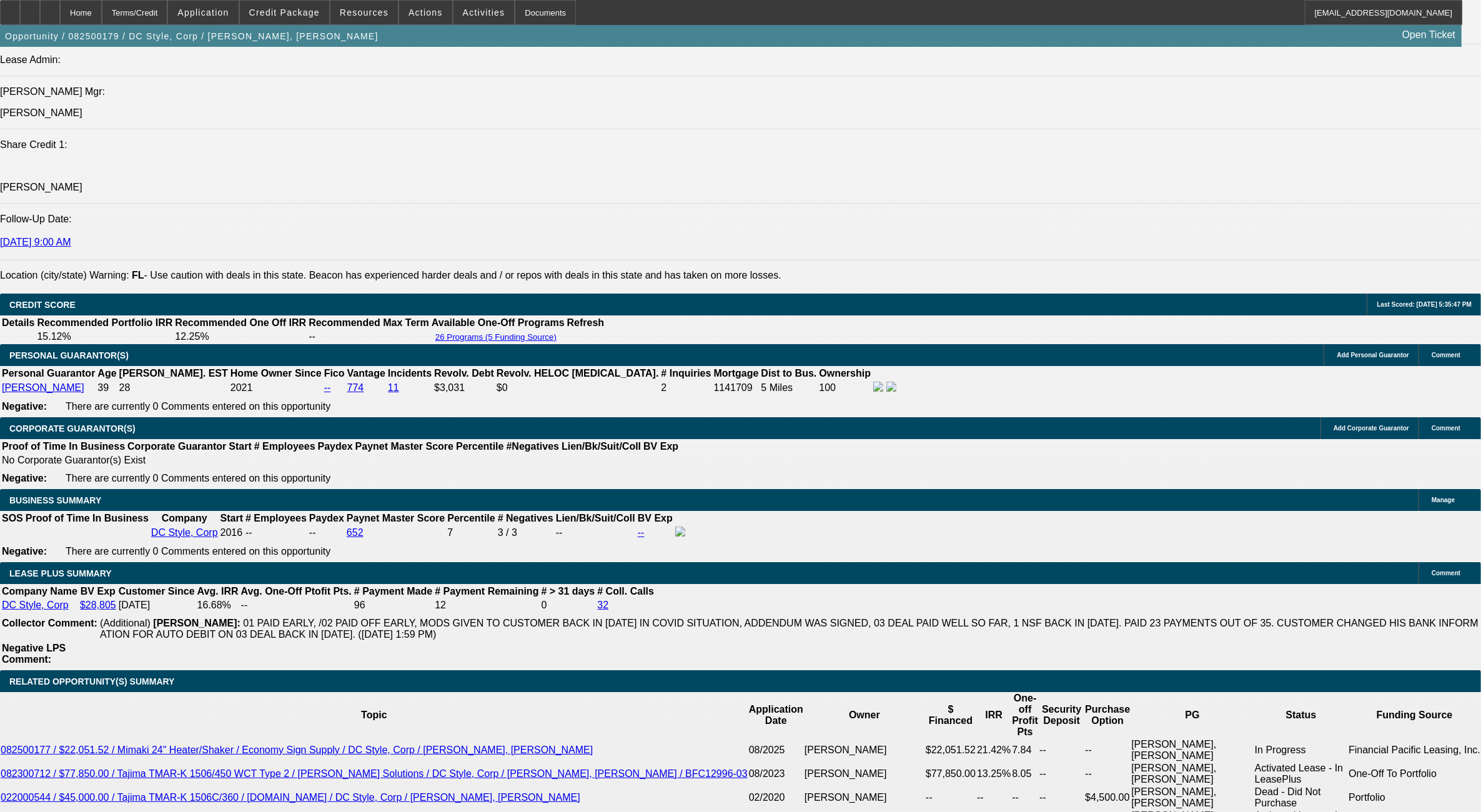
scroll to position [2030, 0]
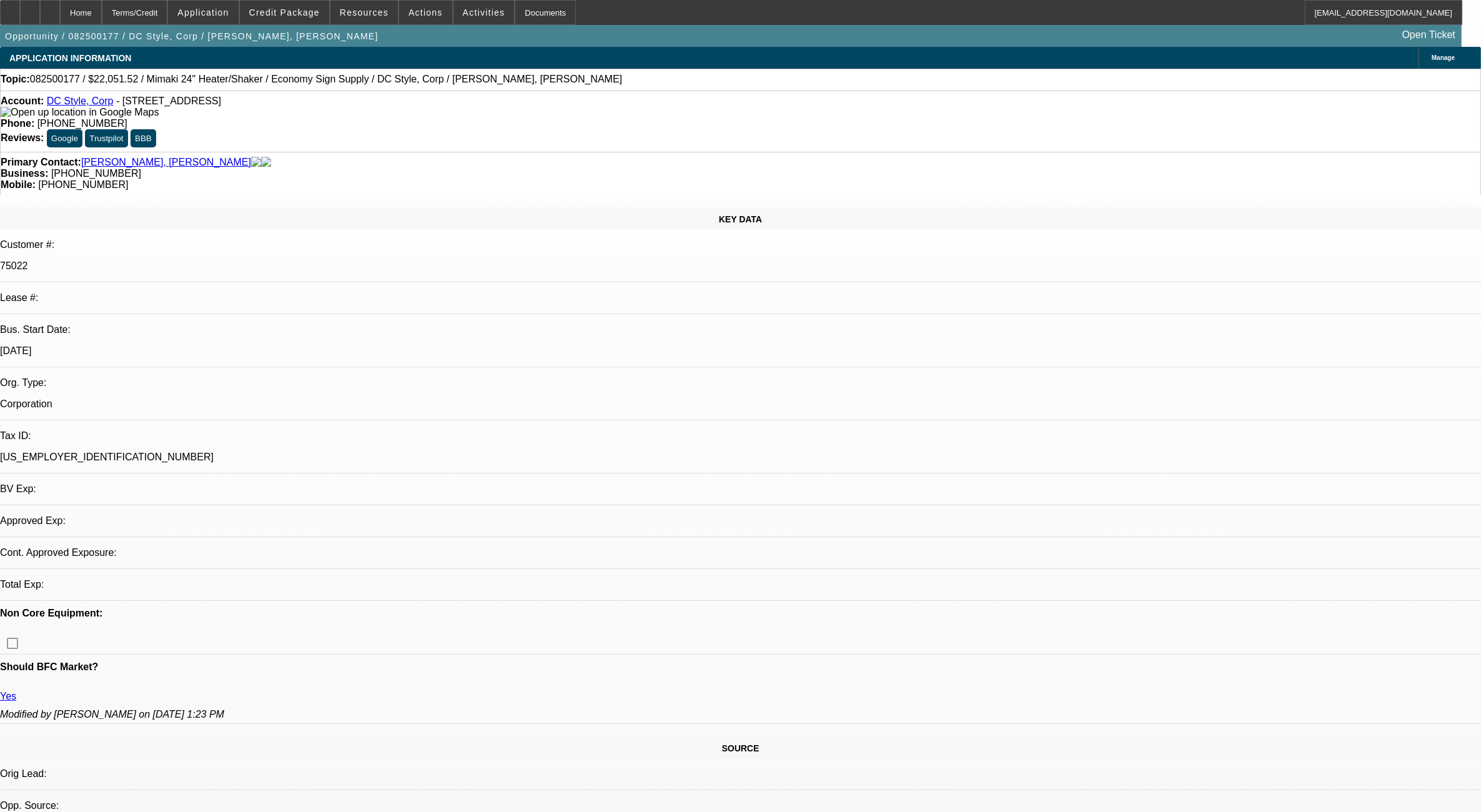
select select "0"
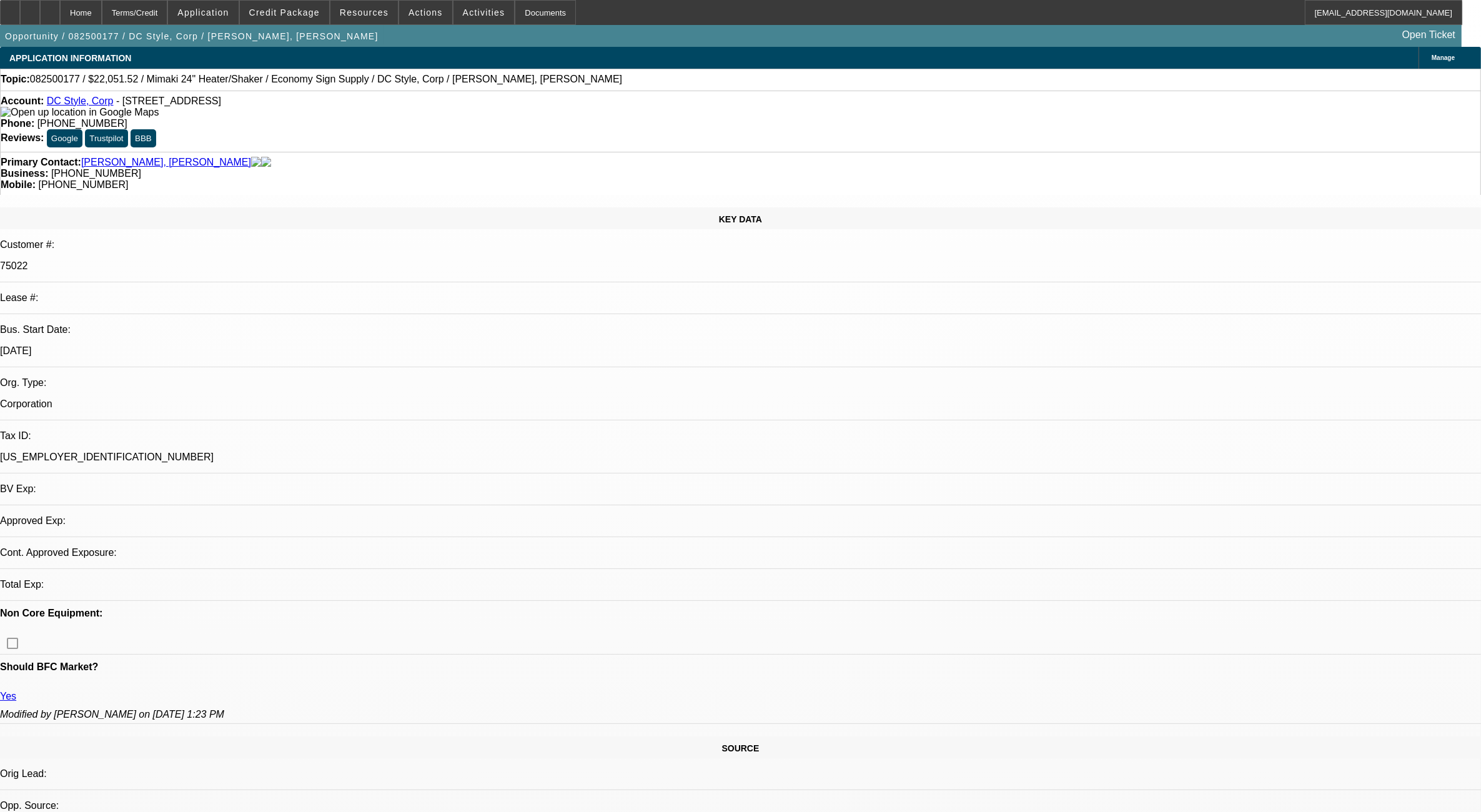
select select "0"
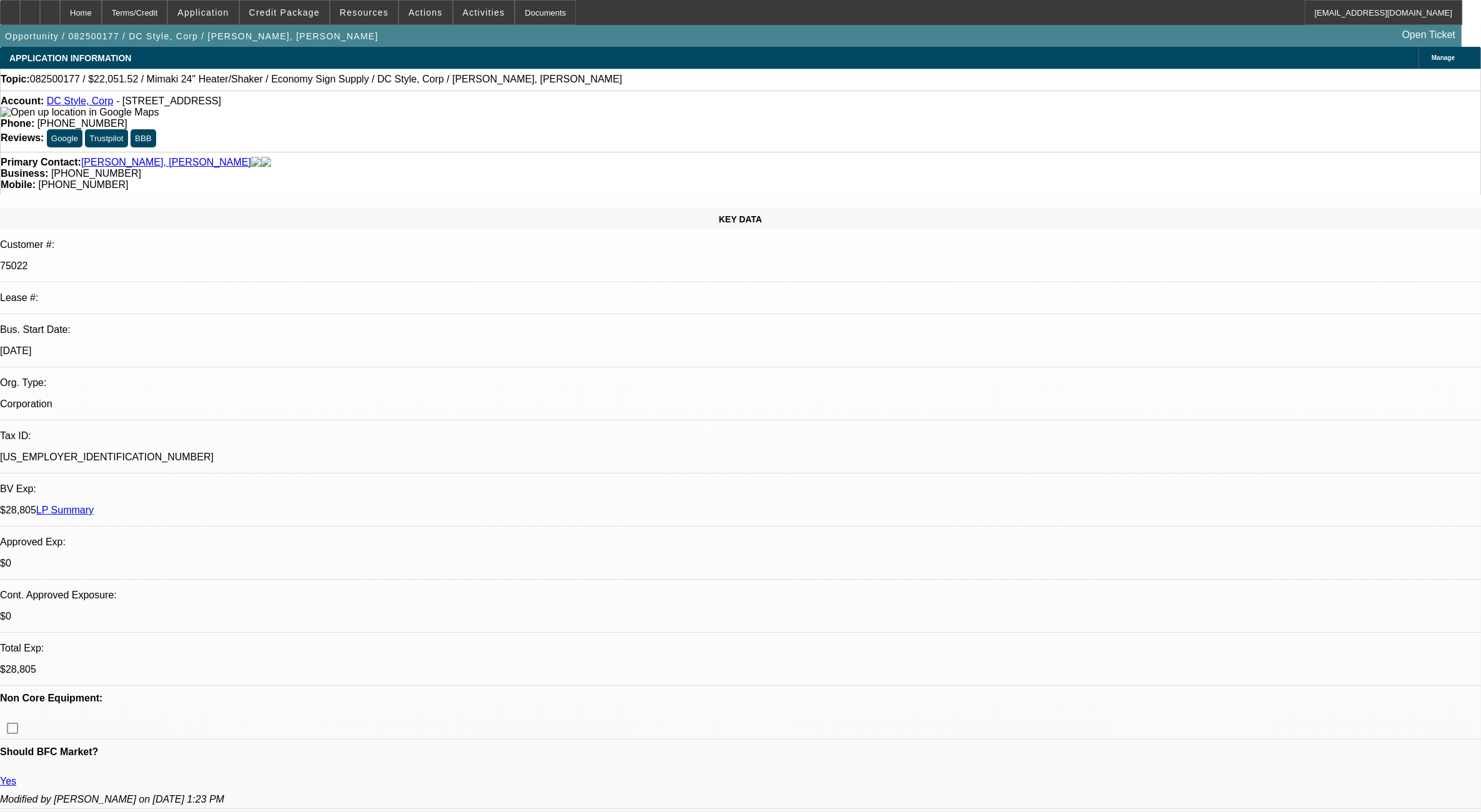
select select "1"
select select "6"
select select "1"
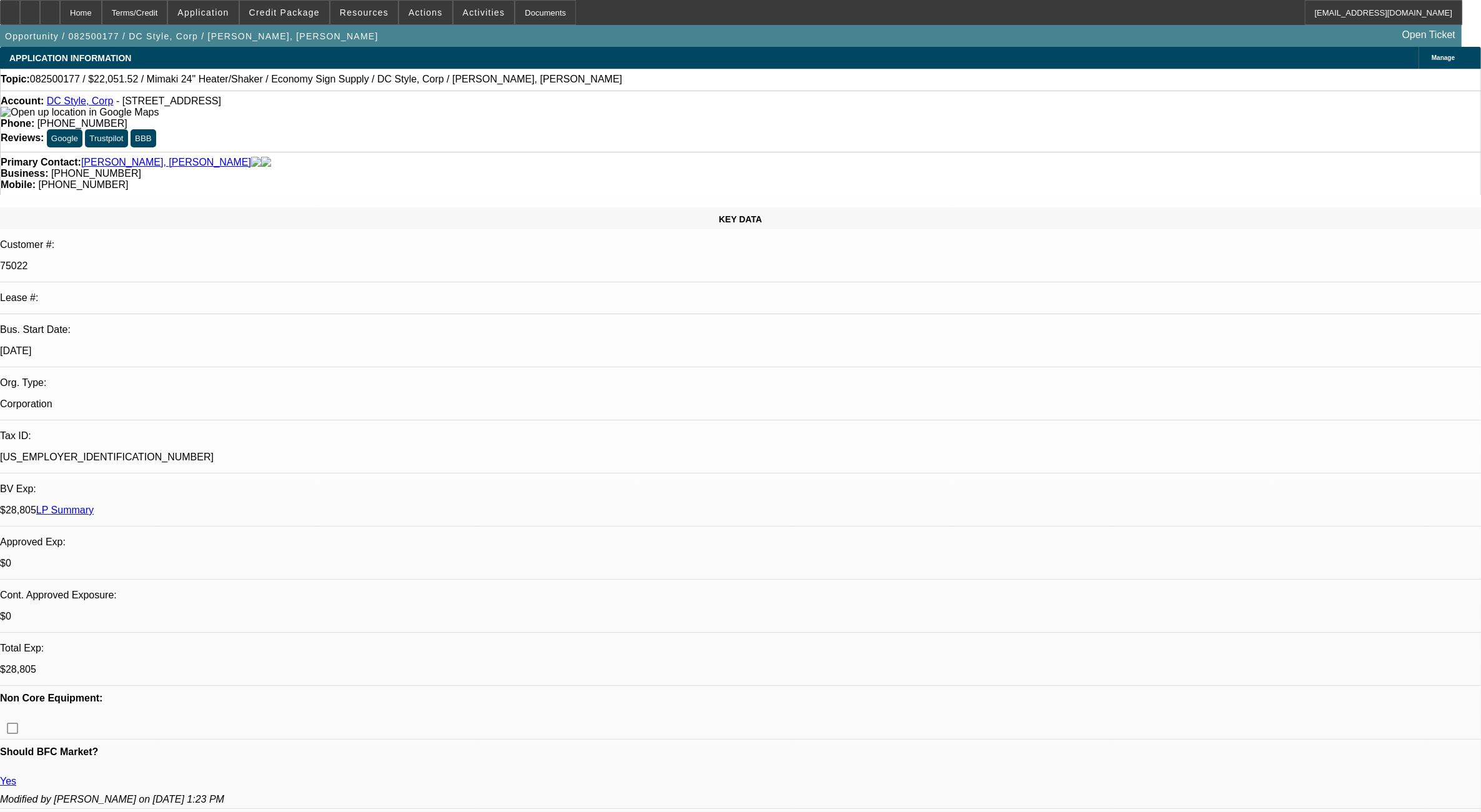
select select "6"
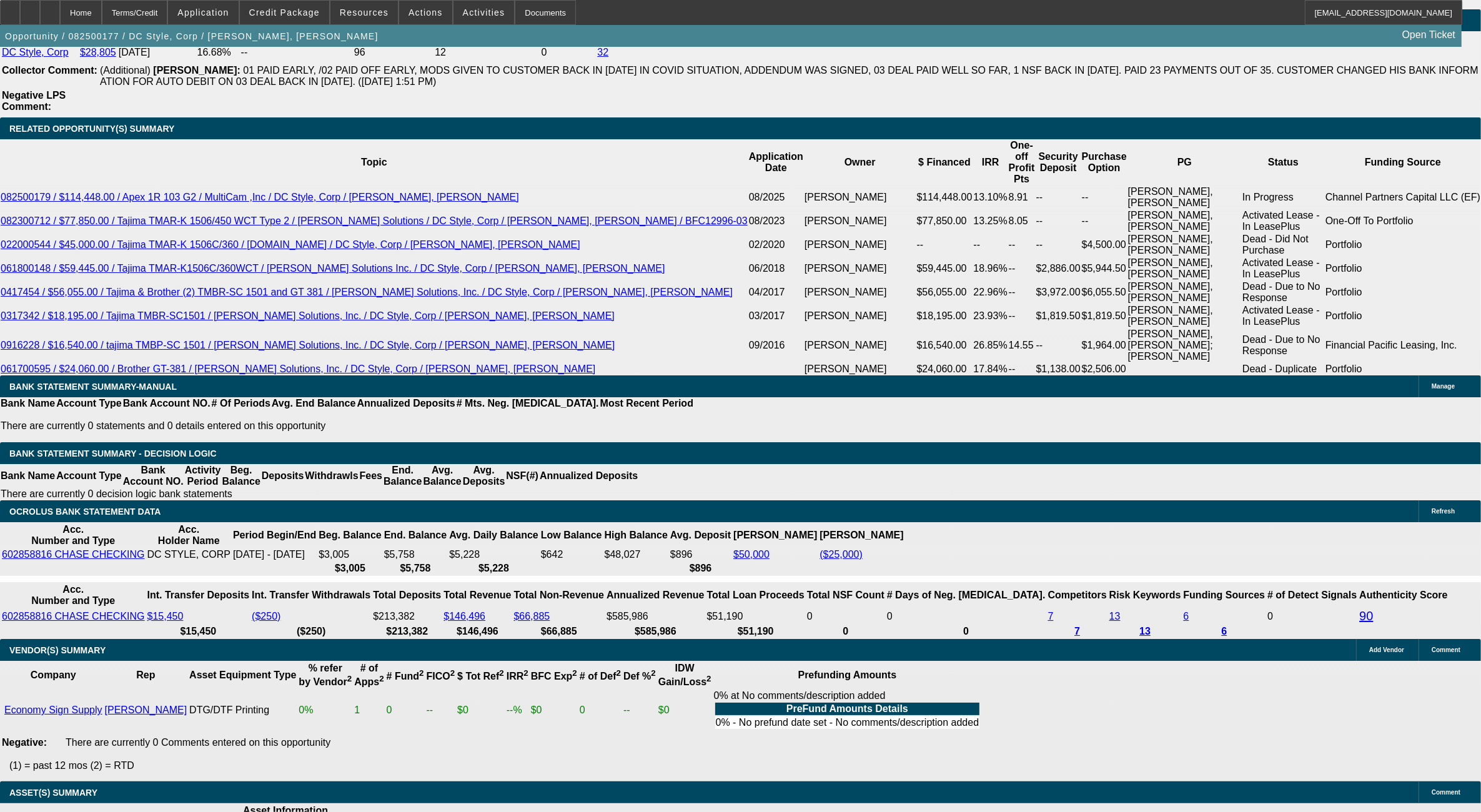
scroll to position [2187, 0]
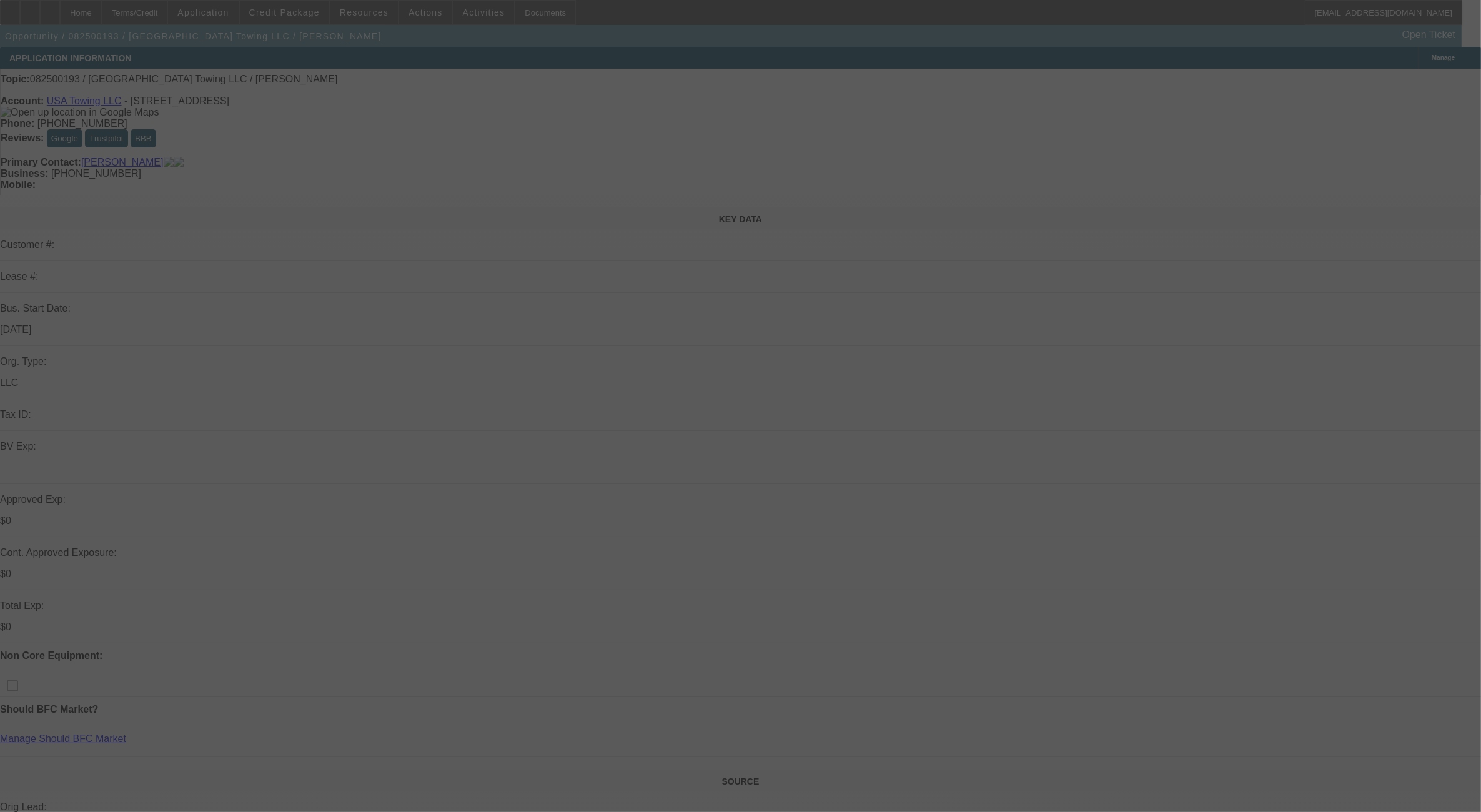
select select "0"
select select "2"
select select "0.1"
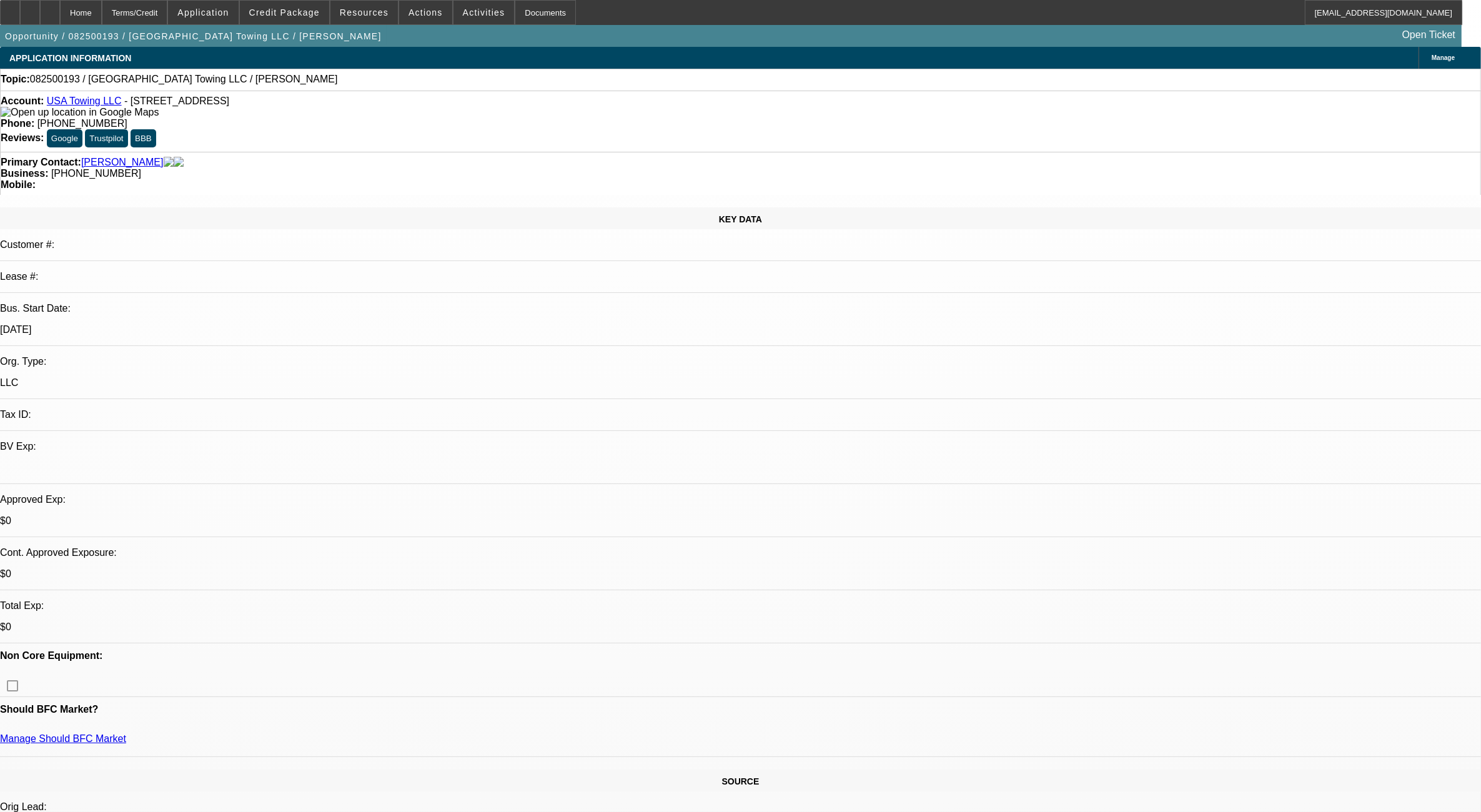
select select "1"
select select "2"
select select "4"
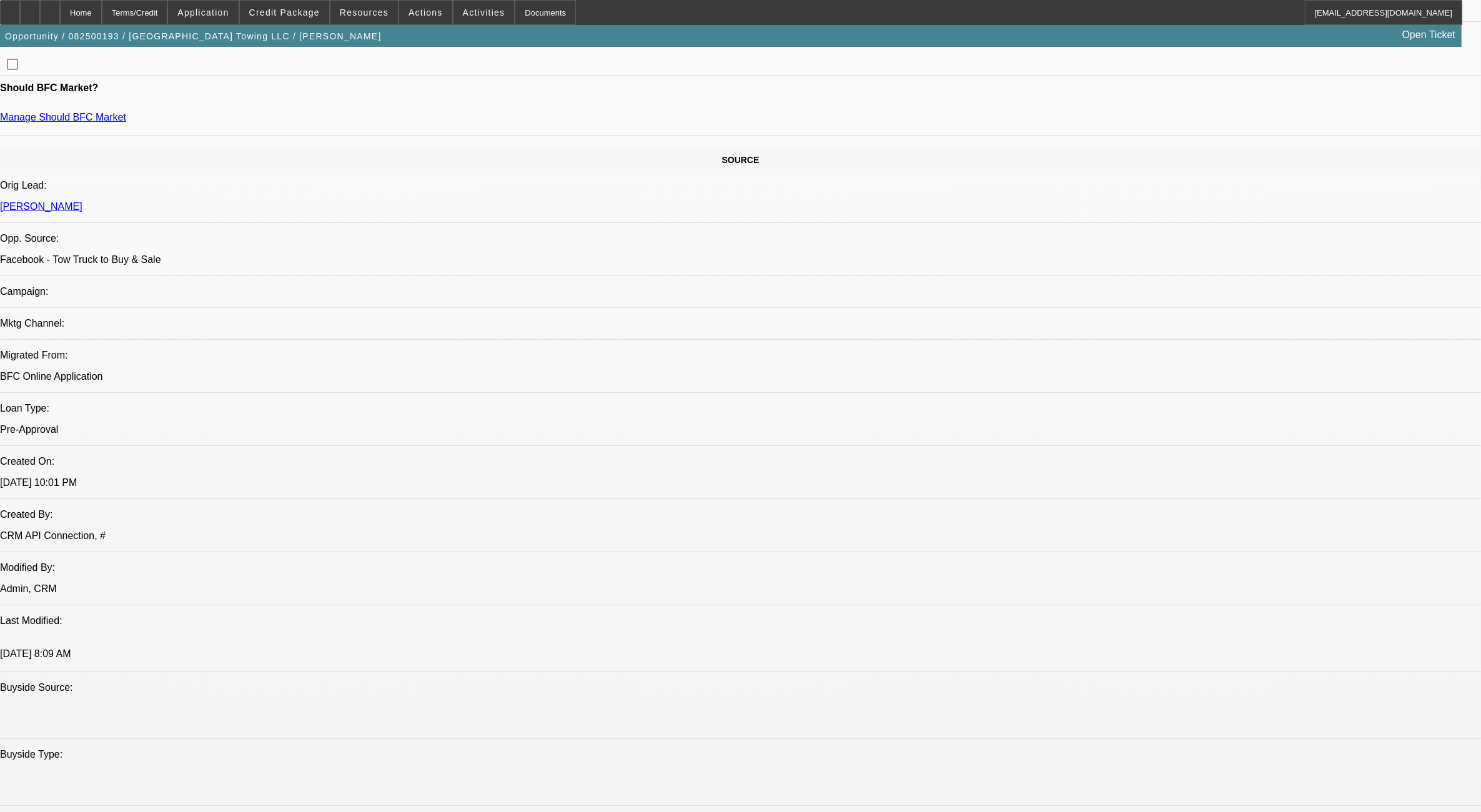
scroll to position [624, 0]
click at [60, 6] on div at bounding box center [50, 12] width 20 height 25
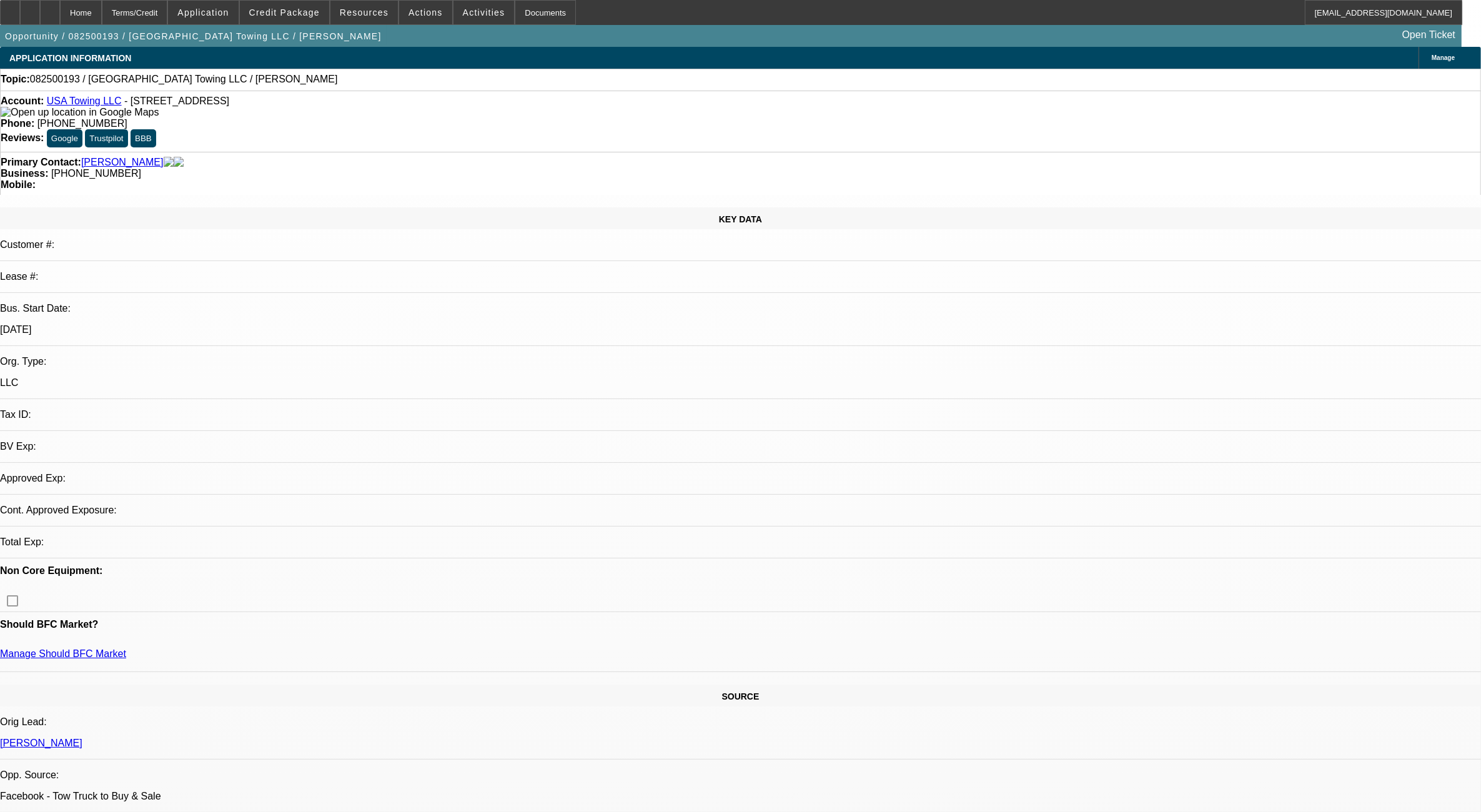
select select "0"
select select "2"
select select "0.1"
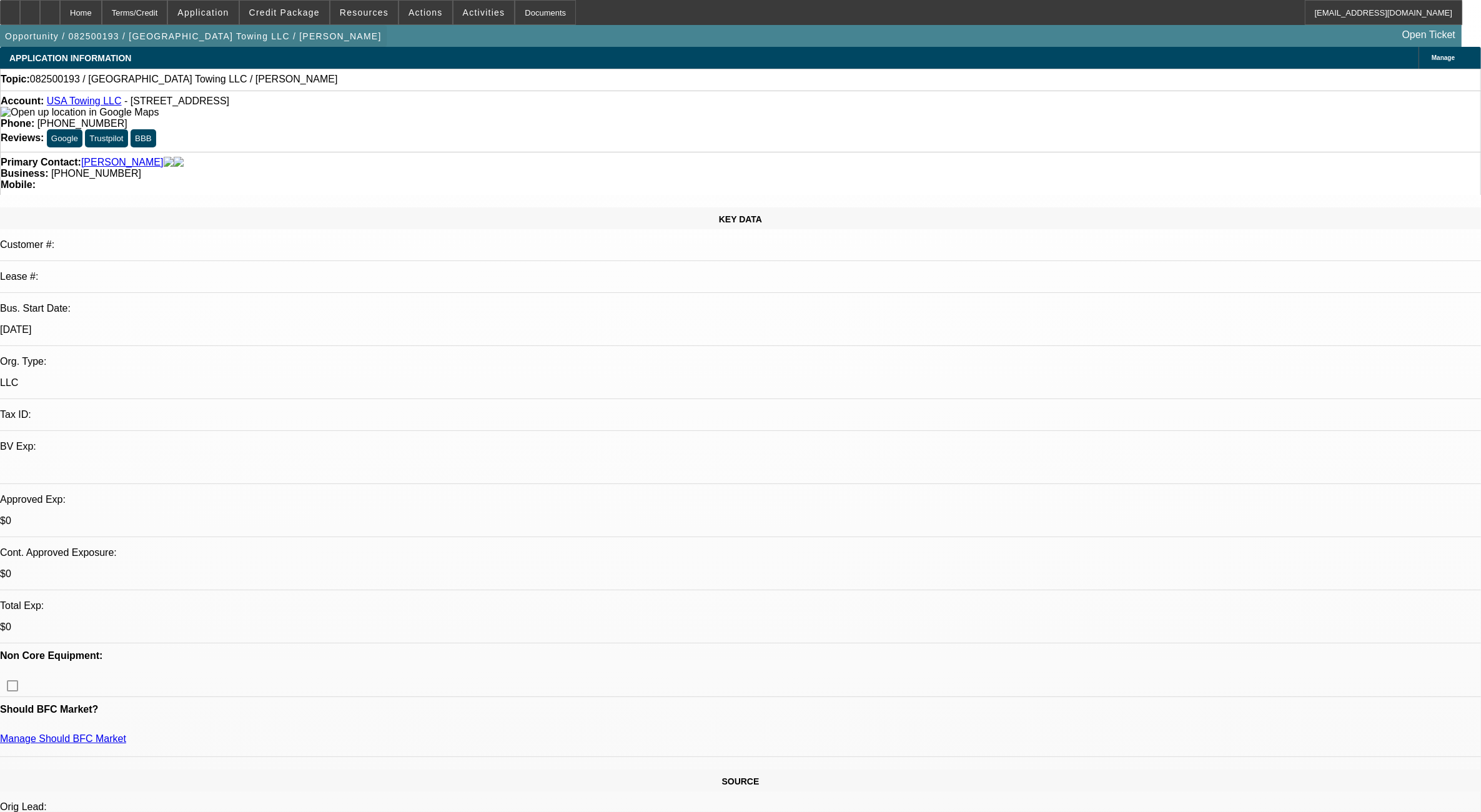
select select "1"
select select "2"
select select "4"
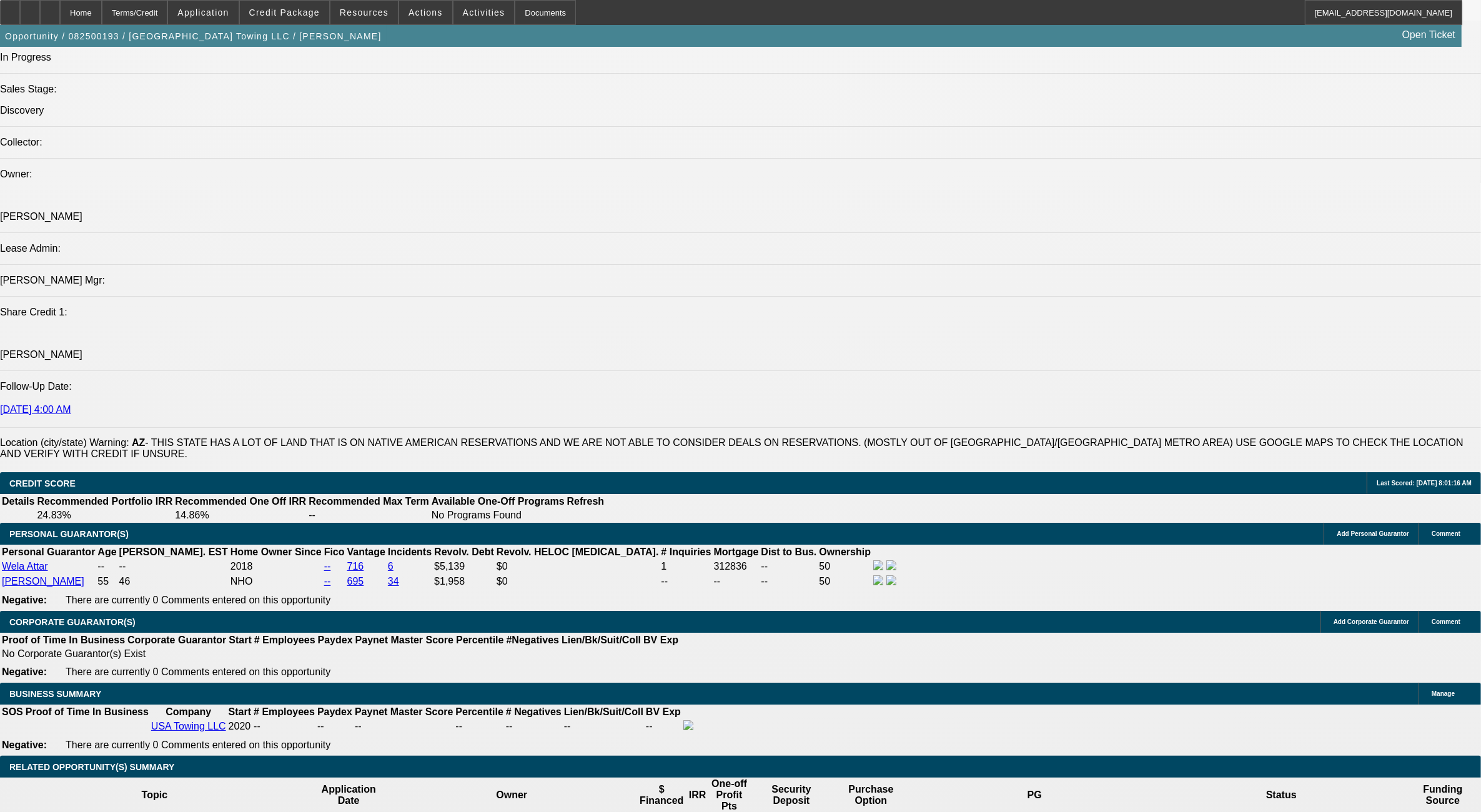
scroll to position [1561, 0]
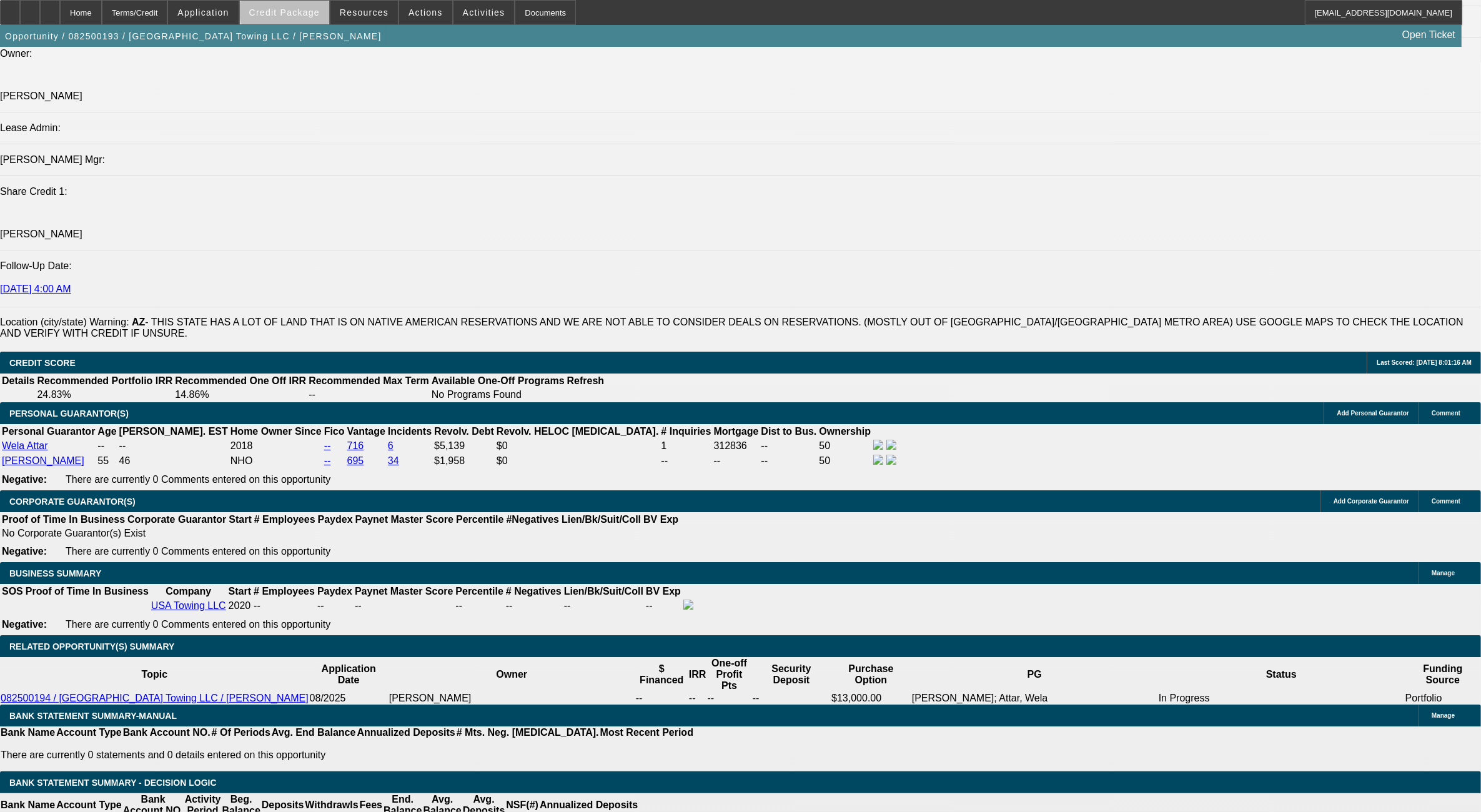
click at [319, 9] on span "Credit Package" at bounding box center [284, 13] width 70 height 10
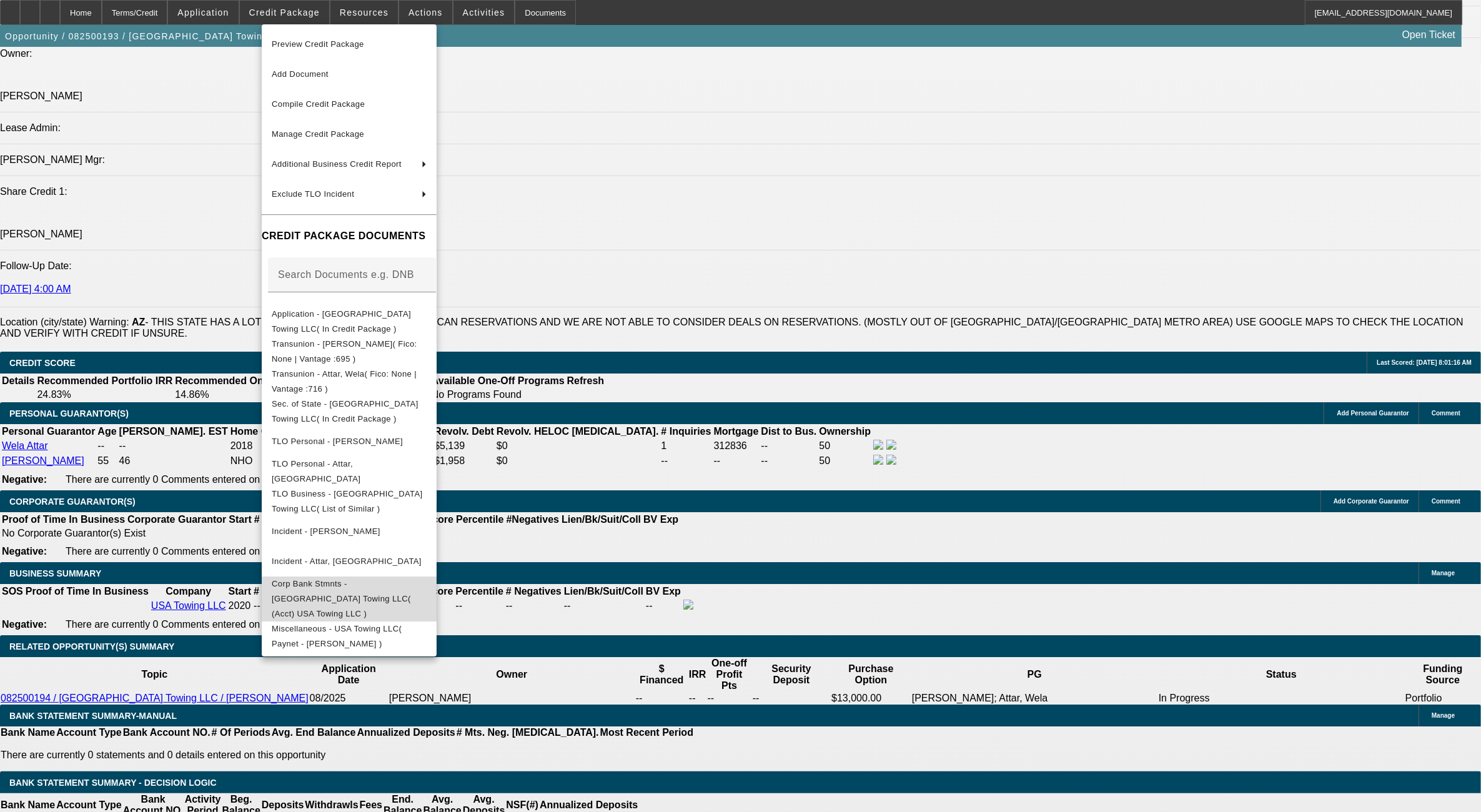
click at [385, 591] on span "Corp Bank Stmnts - USA Towing LLC( (Acct) USA Towing LLC )" at bounding box center [349, 598] width 155 height 45
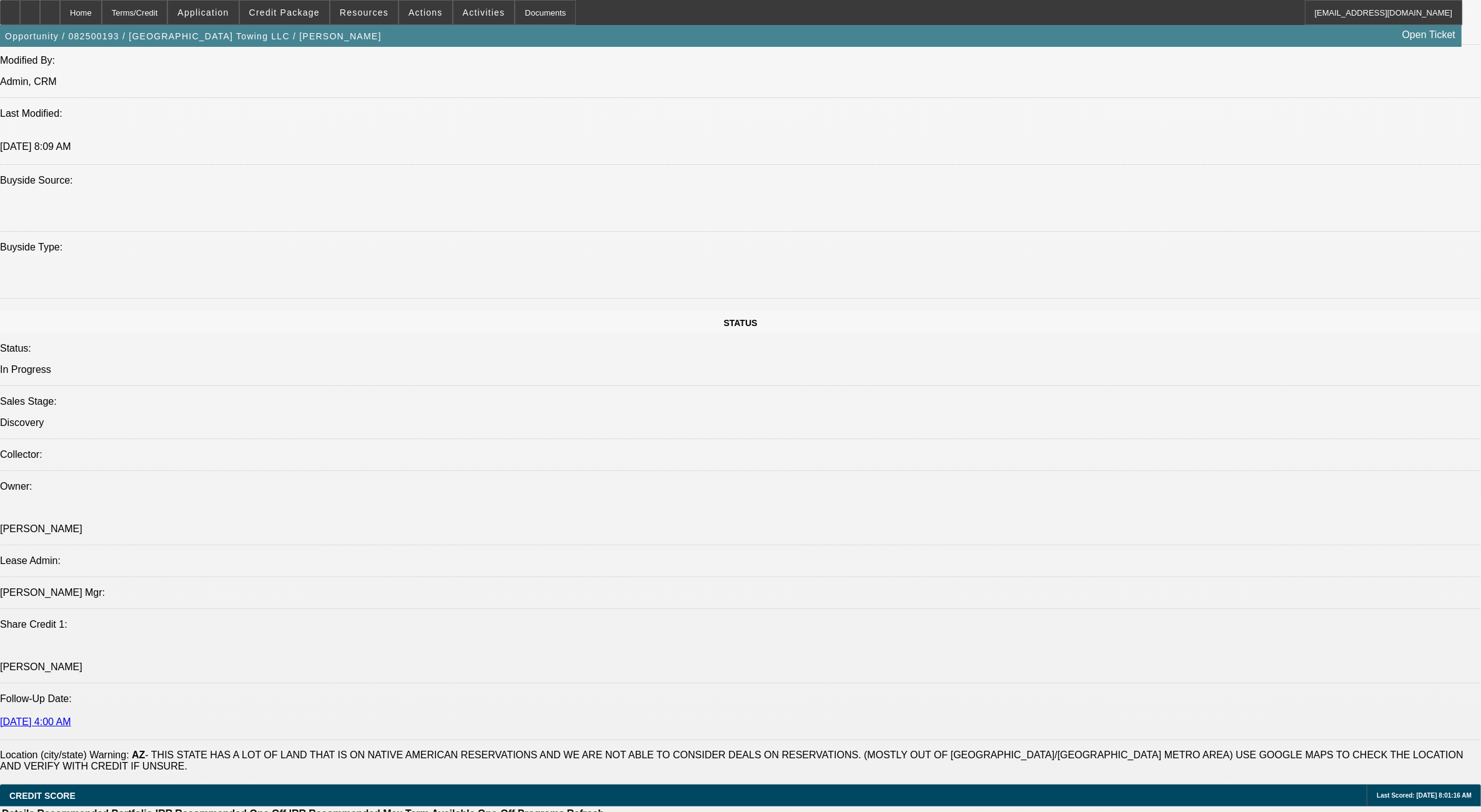
scroll to position [1313, 0]
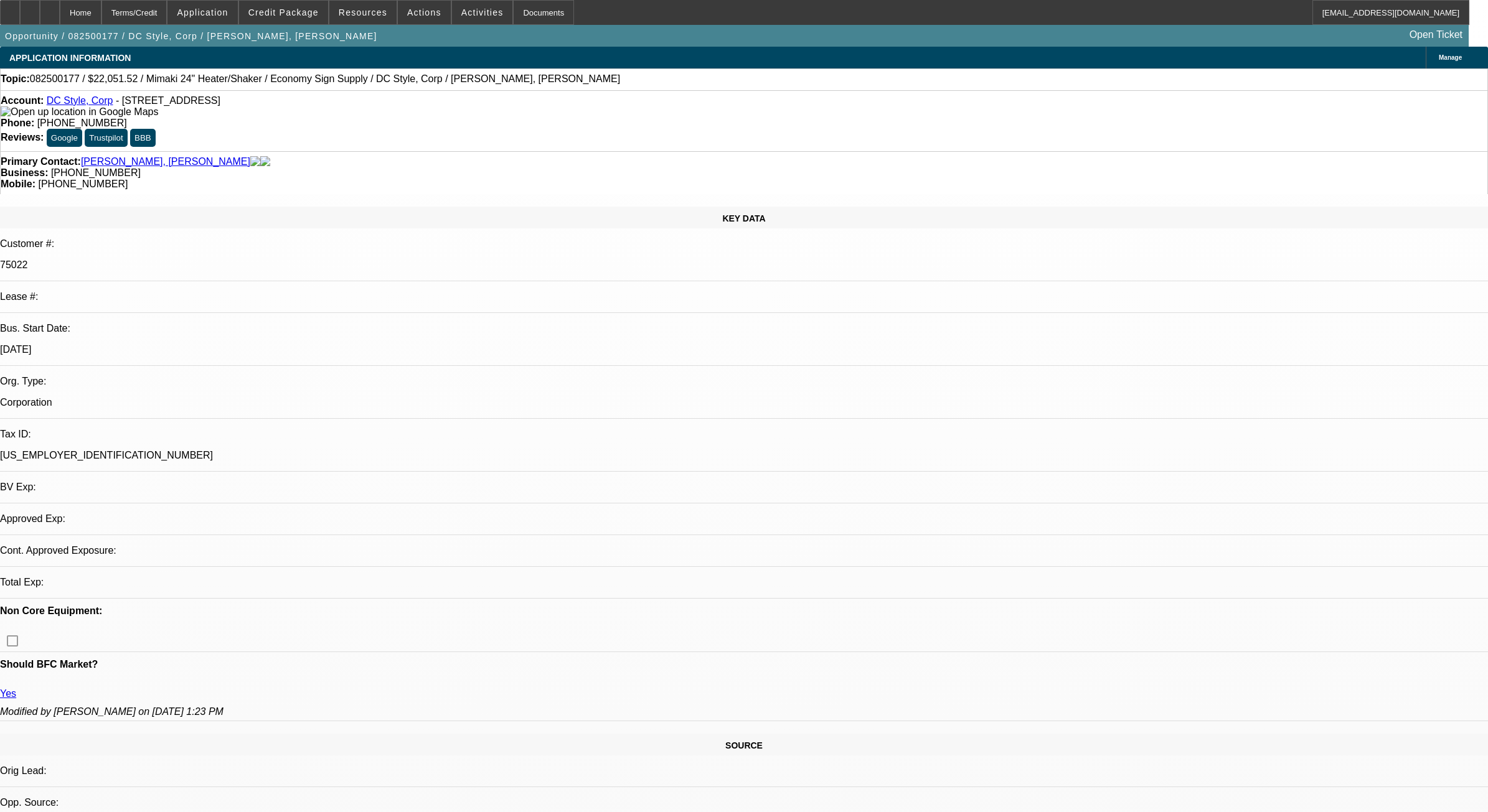
select select "0"
select select "6"
select select "0"
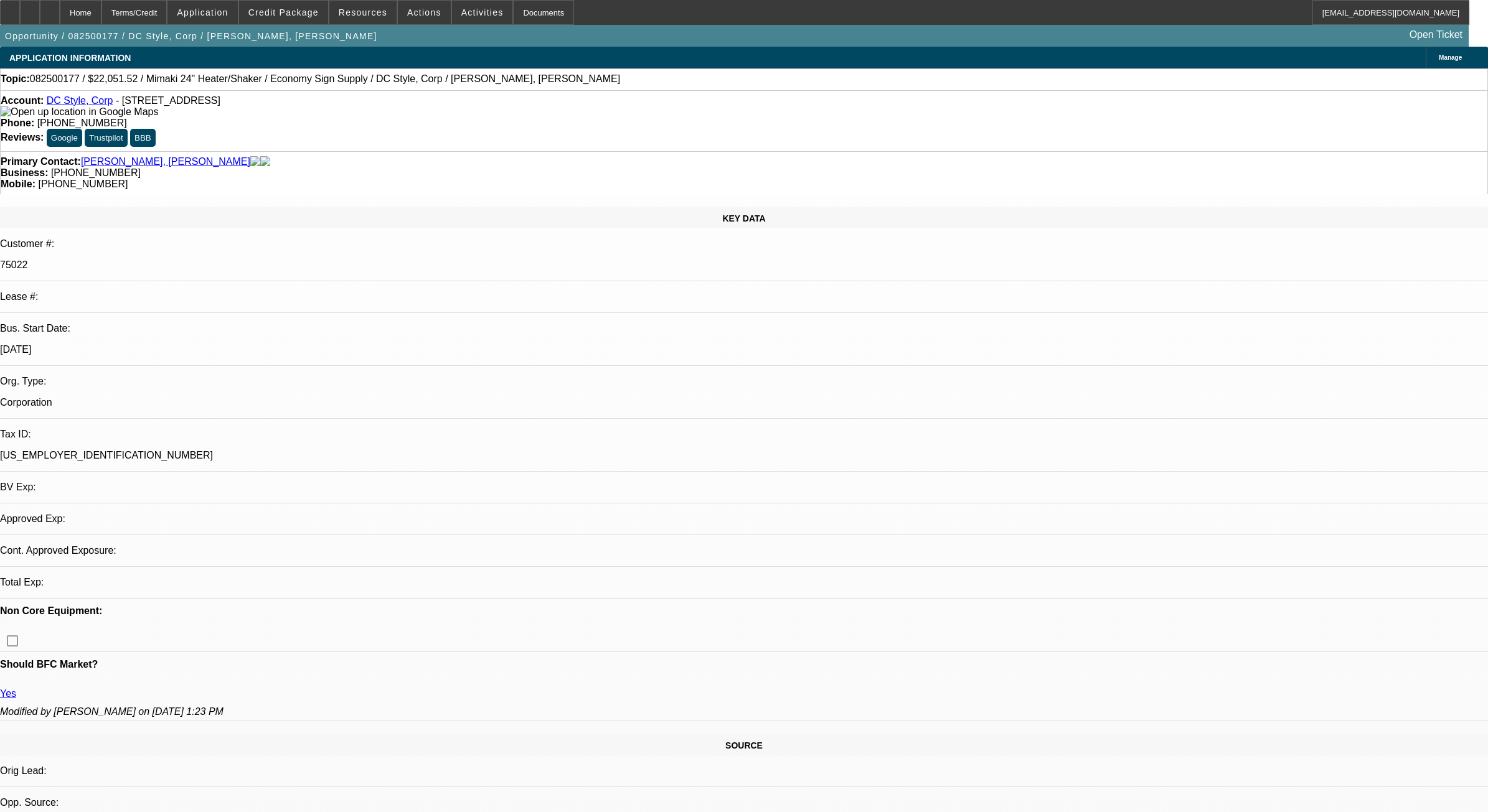
select select "0"
select select "6"
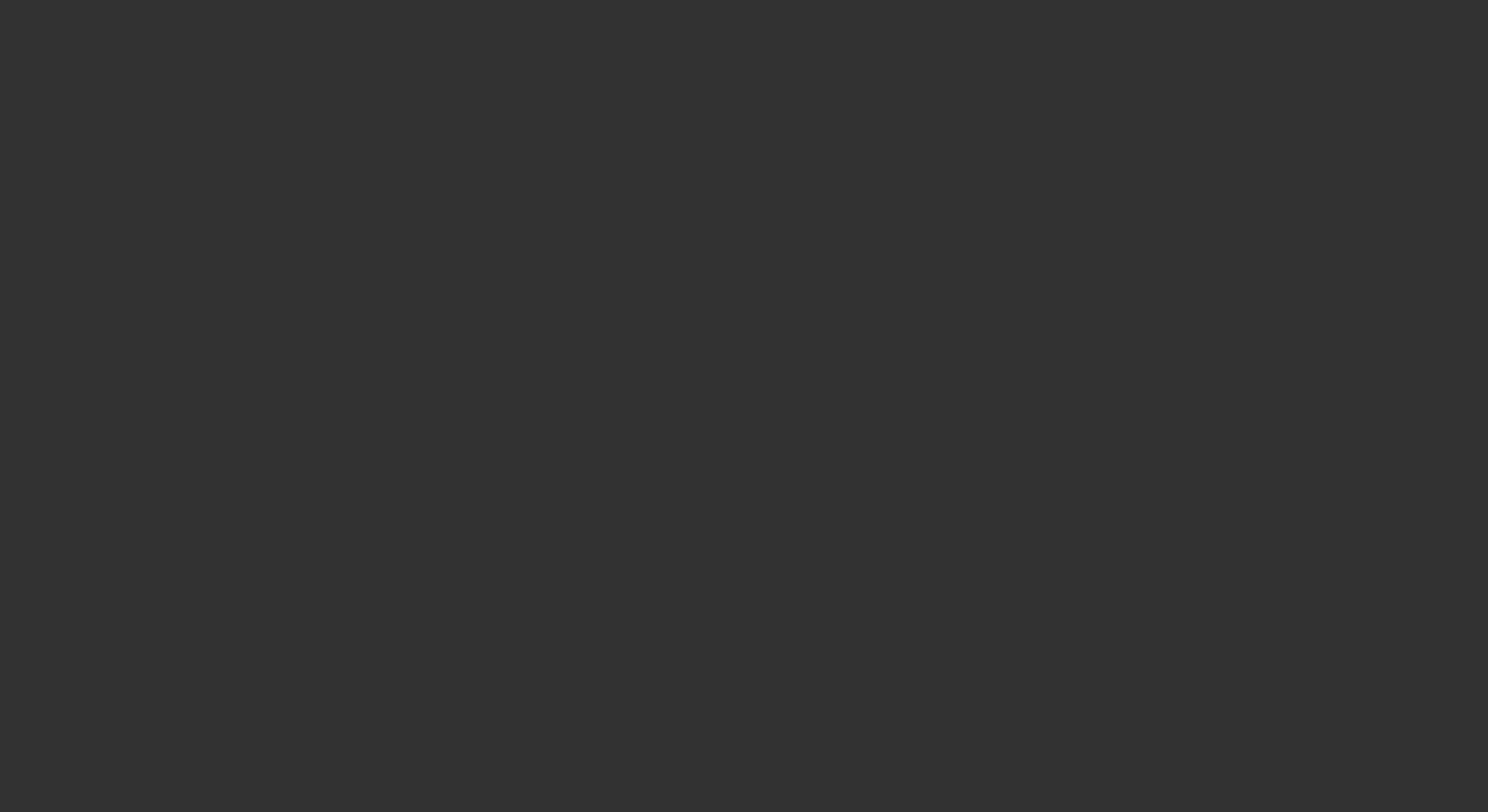
select select "0"
select select "0.1"
select select "0"
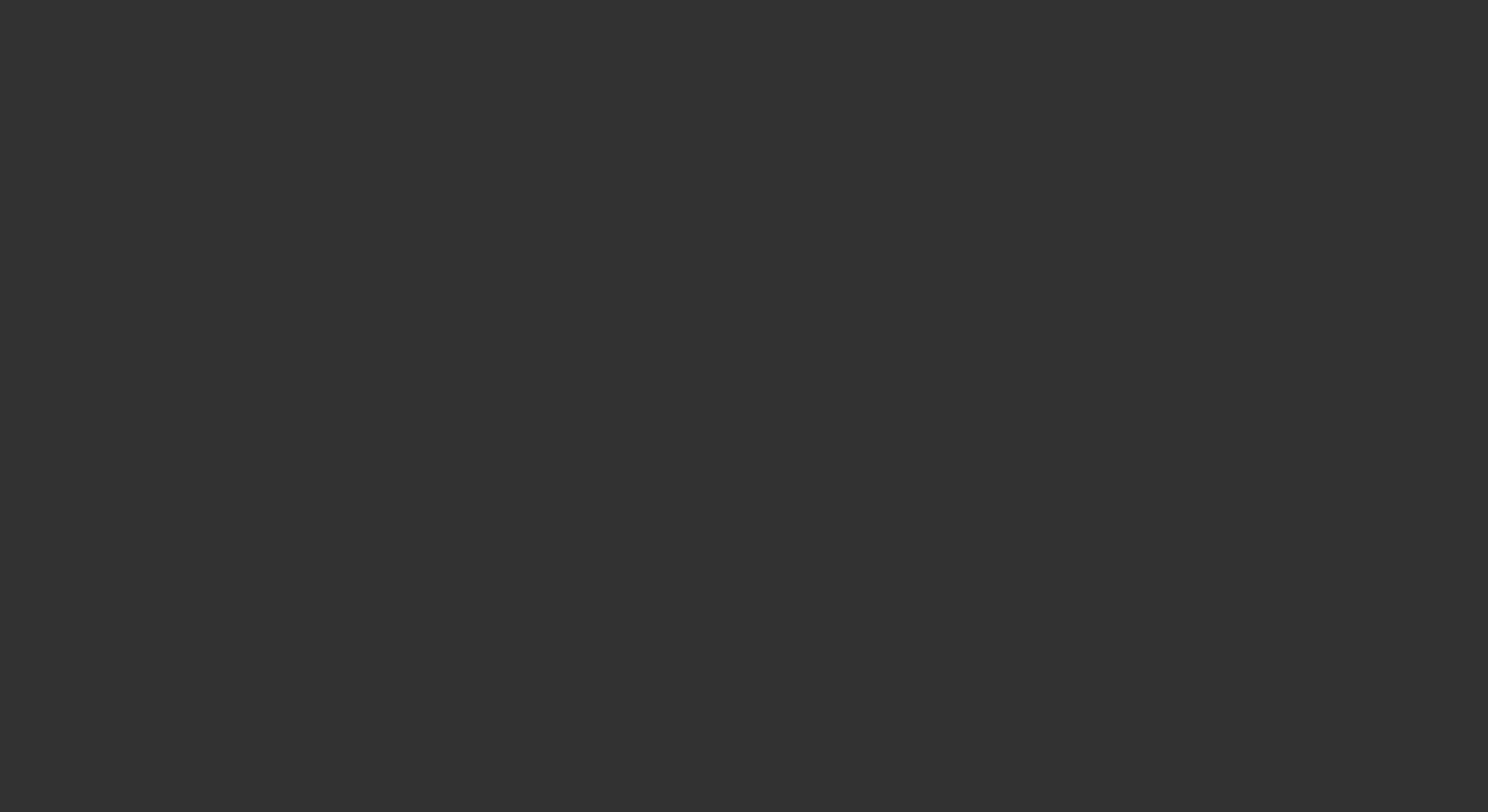
select select "0"
select select "1"
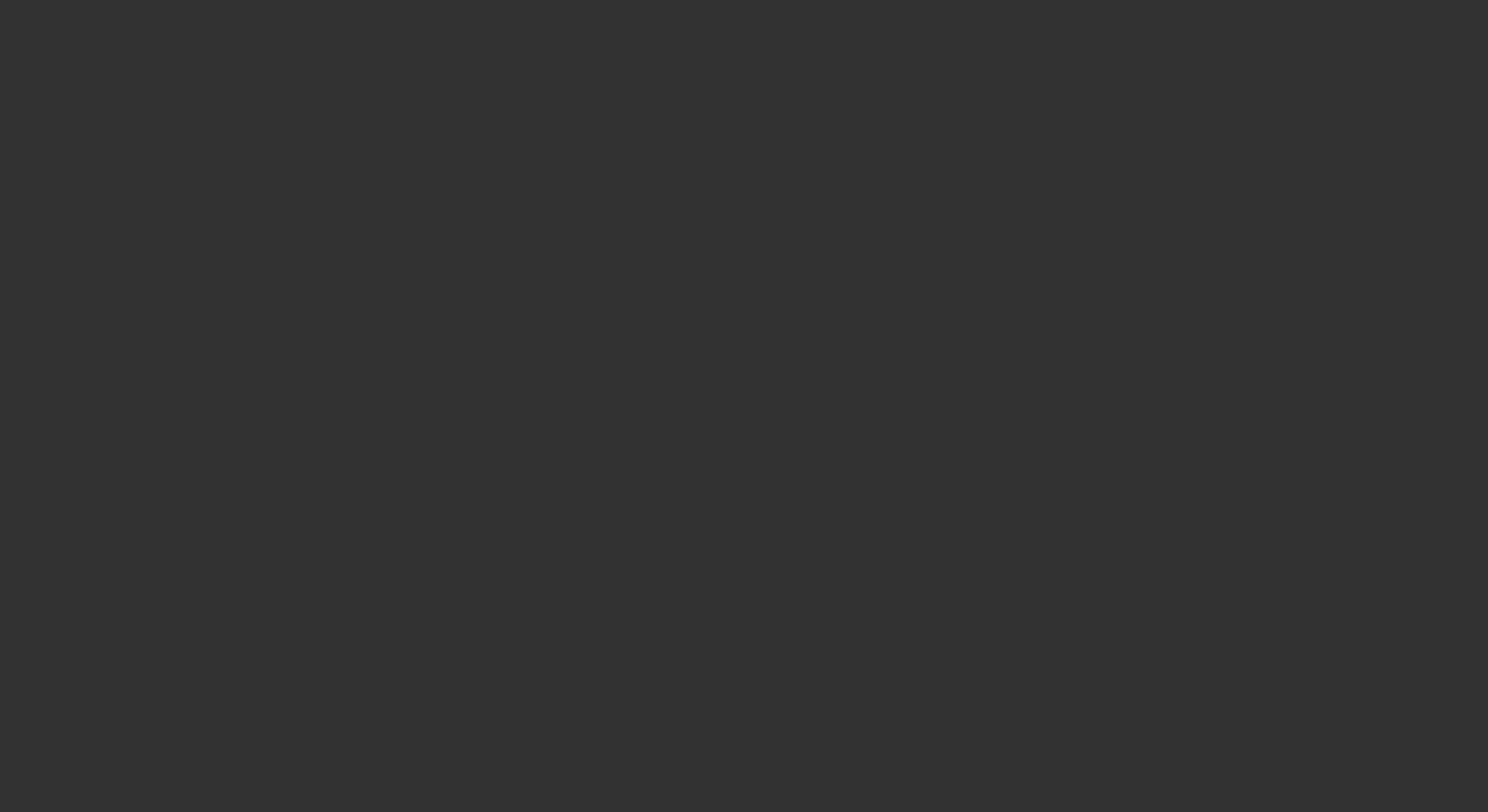
select select "1"
select select "4"
select select "1"
select select "6"
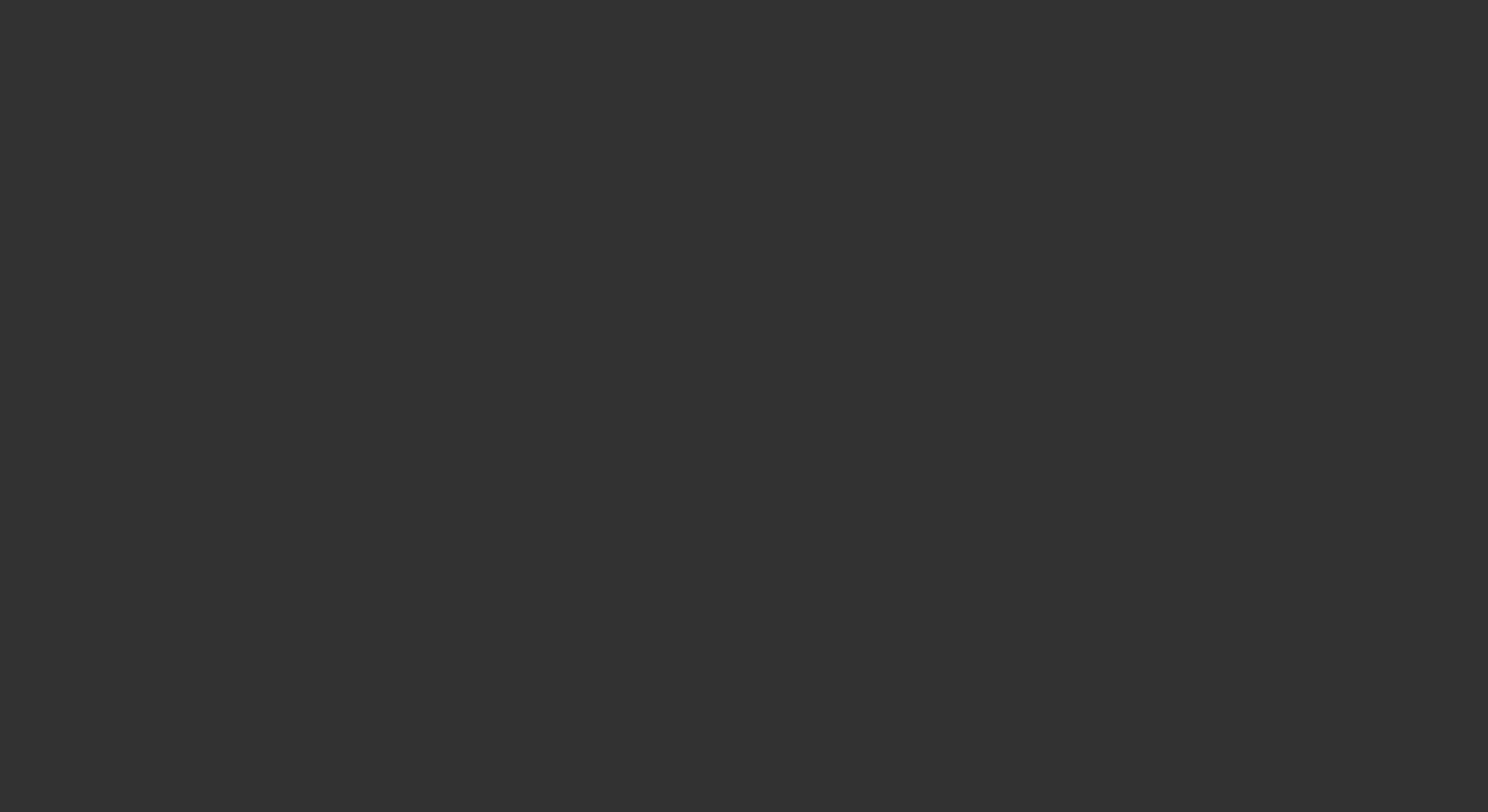
select select "1"
select select "6"
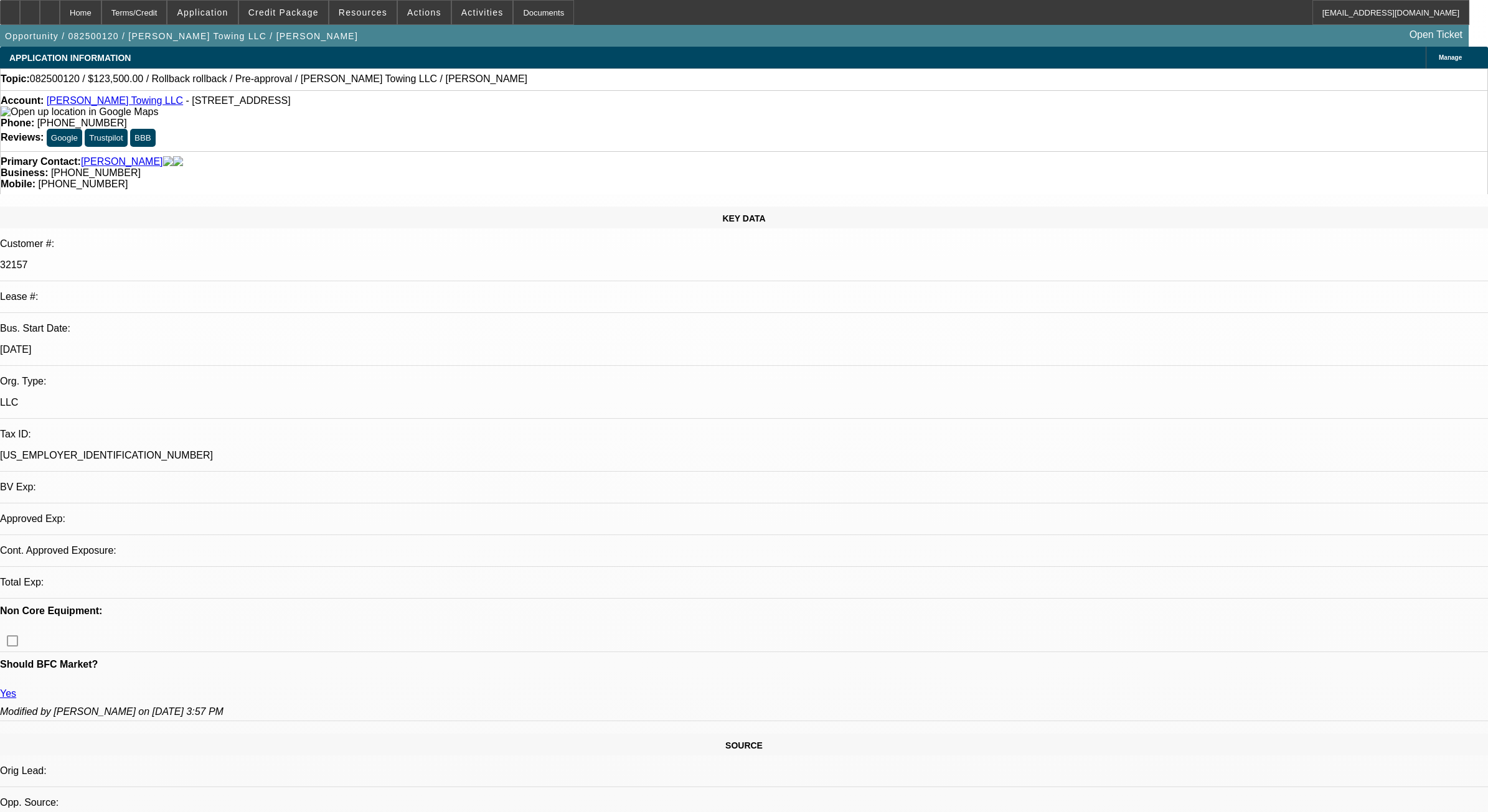
select select "0"
select select "0.1"
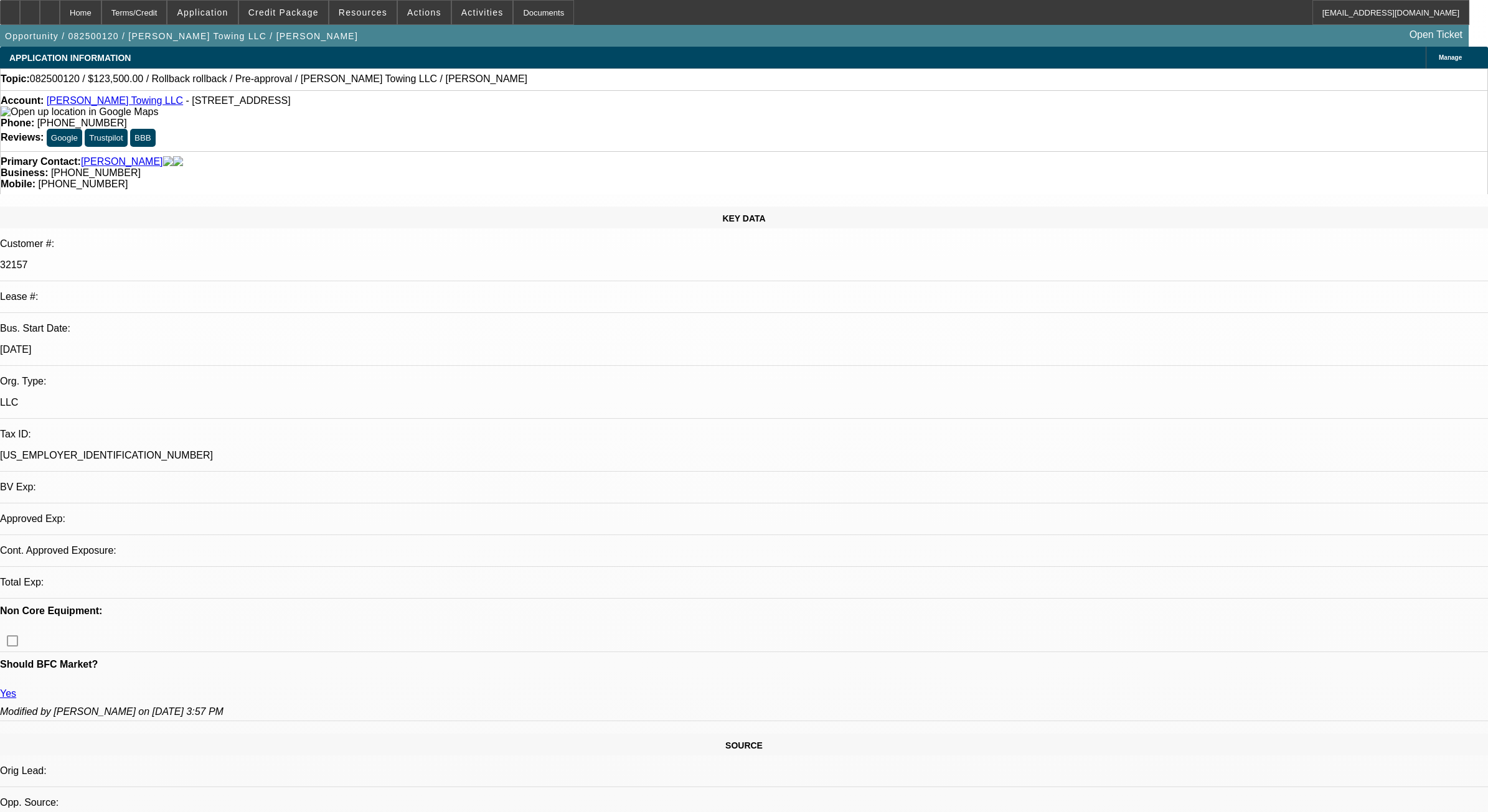
select select "0"
select select "0.1"
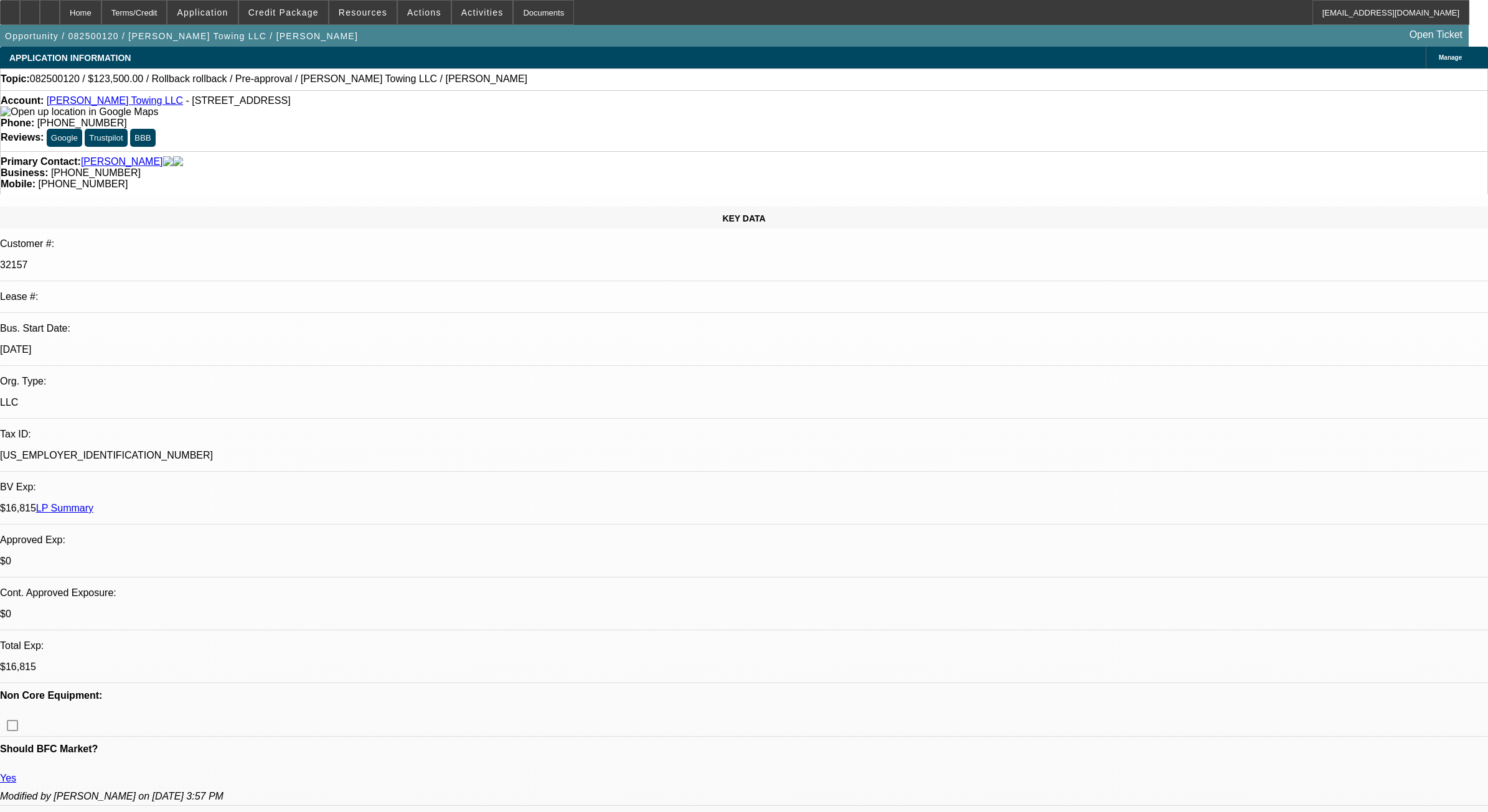
select select "1"
select select "6"
select select "1"
select select "3"
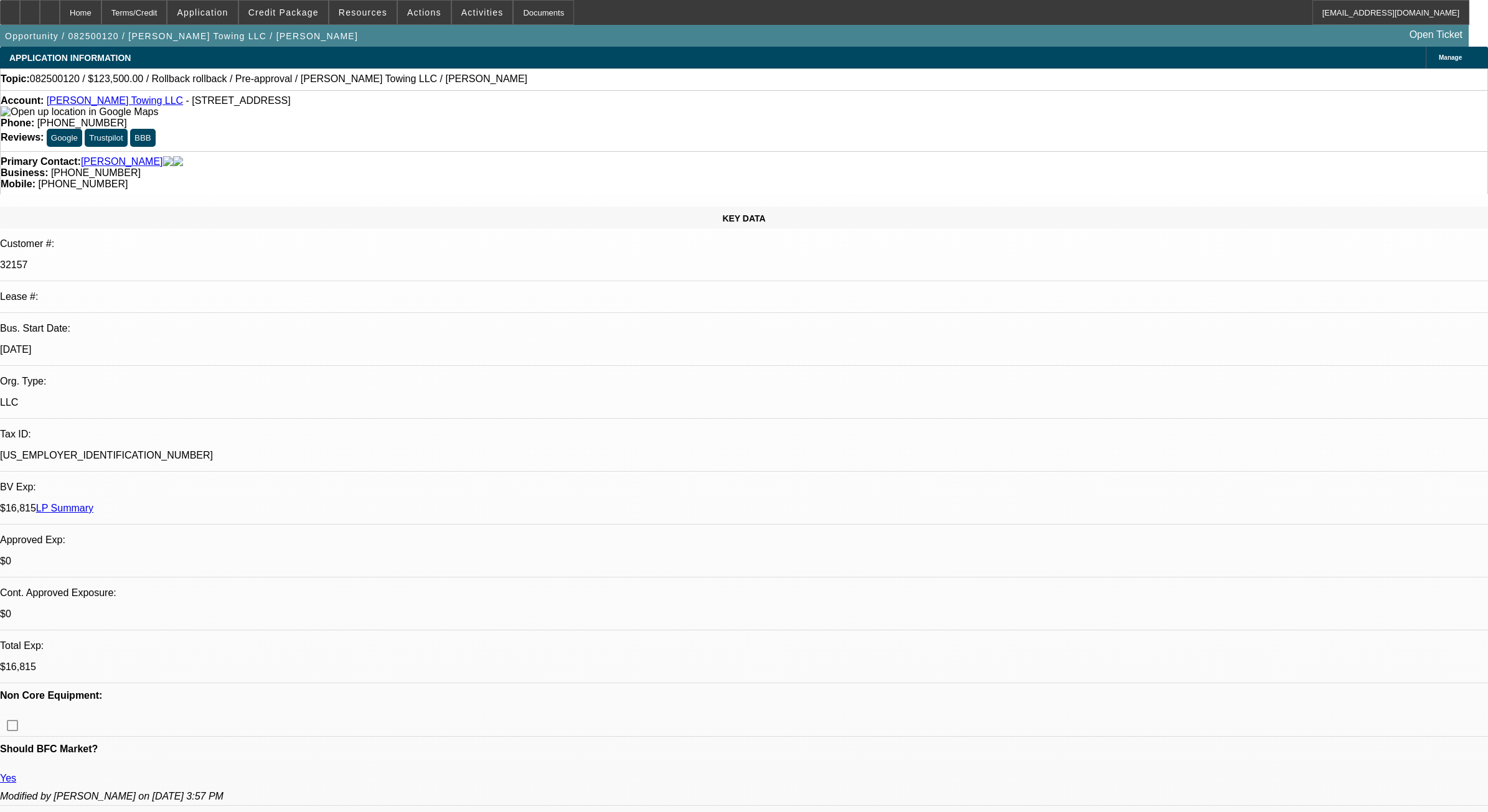
select select "4"
select select "1"
select select "3"
select select "4"
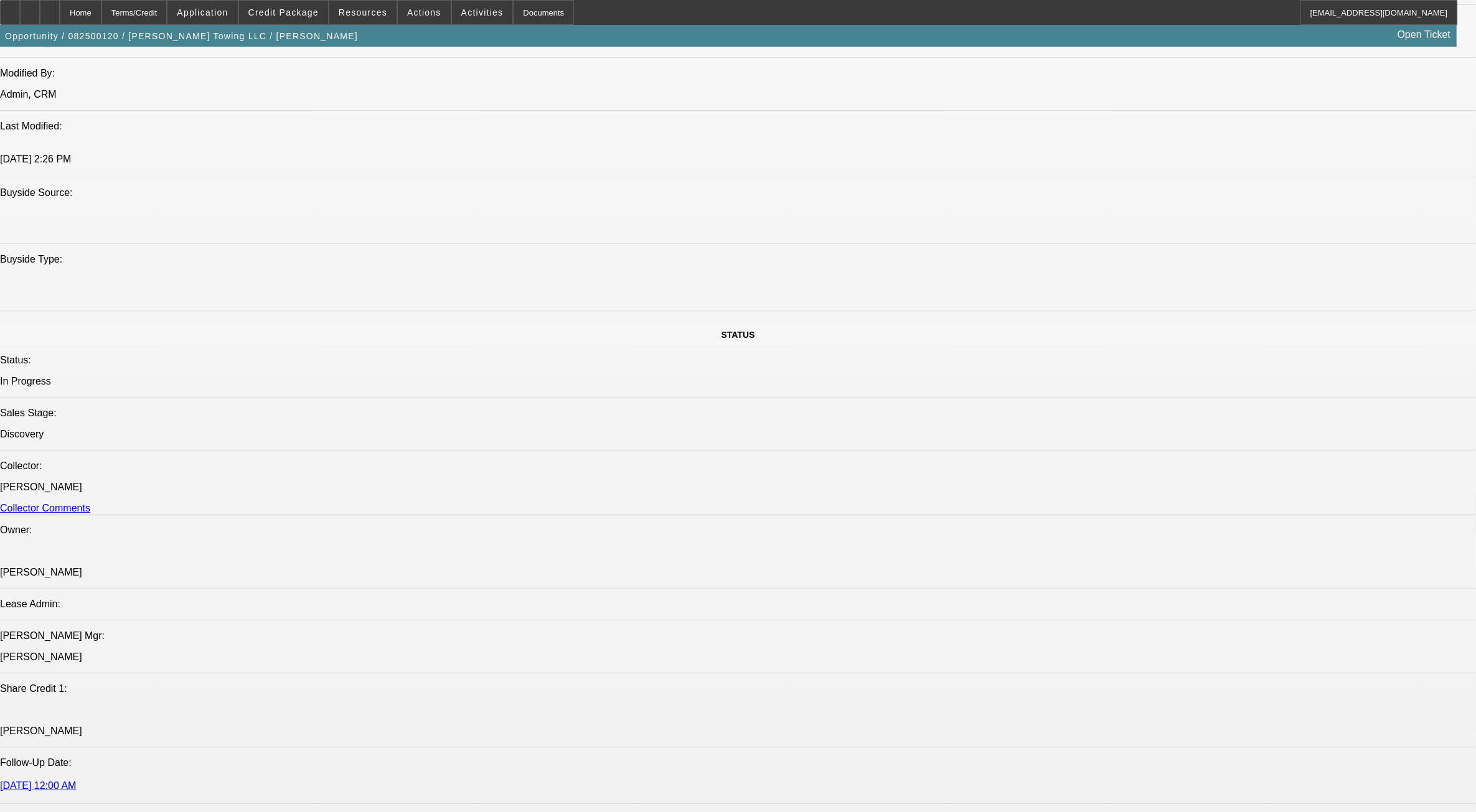
scroll to position [1634, 0]
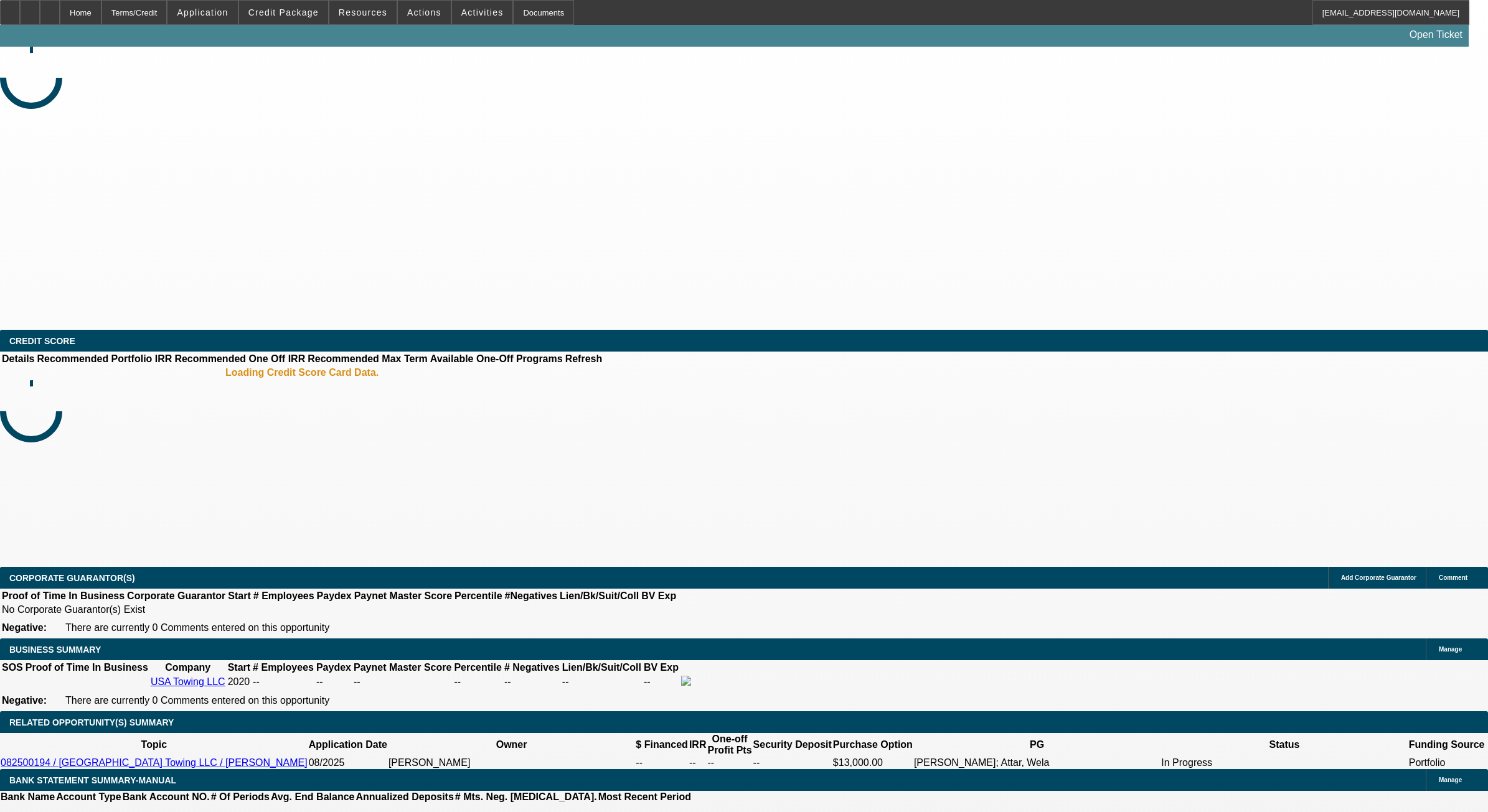
select select "0"
select select "2"
select select "0.1"
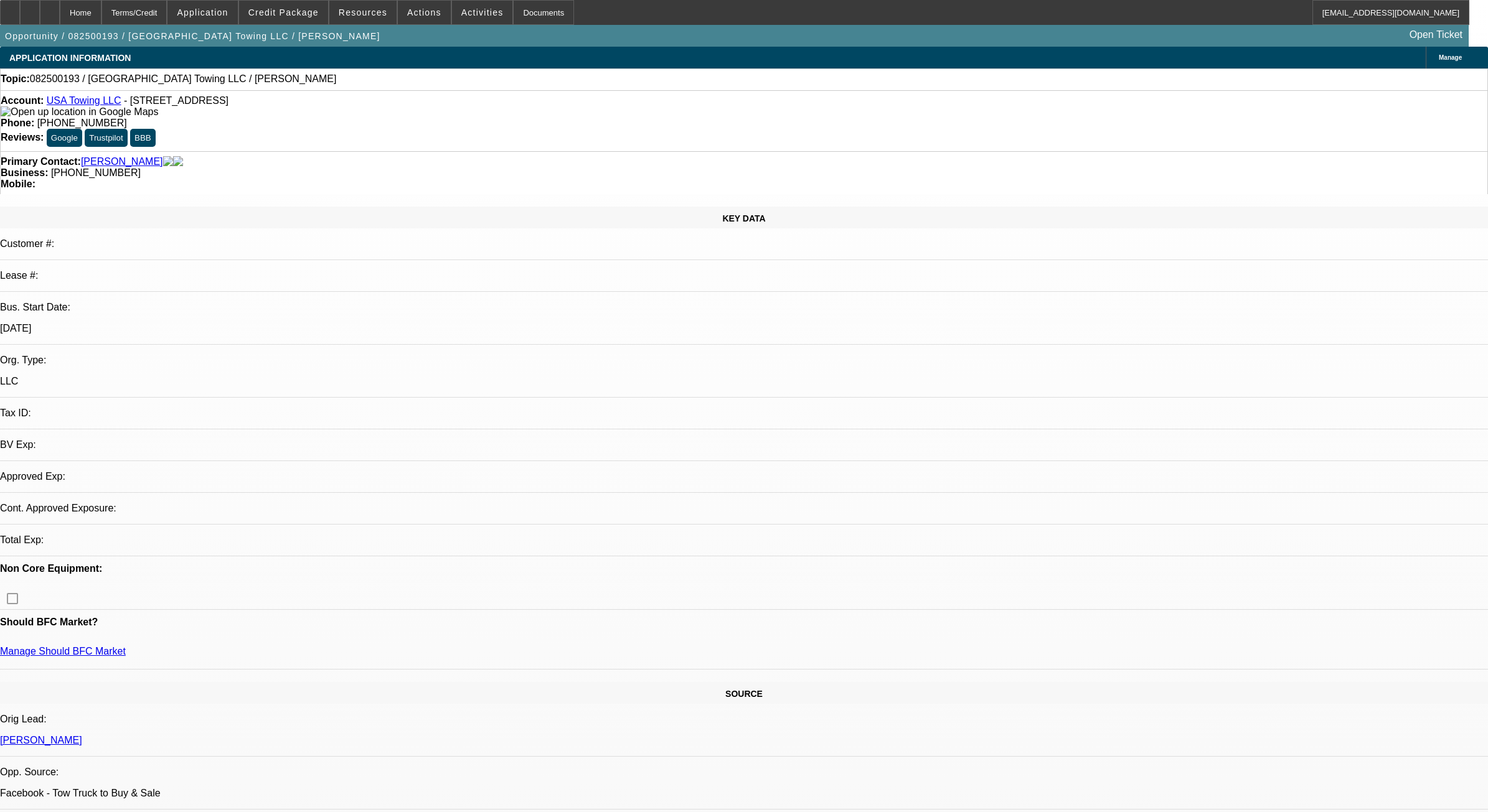
select select "1"
select select "2"
select select "4"
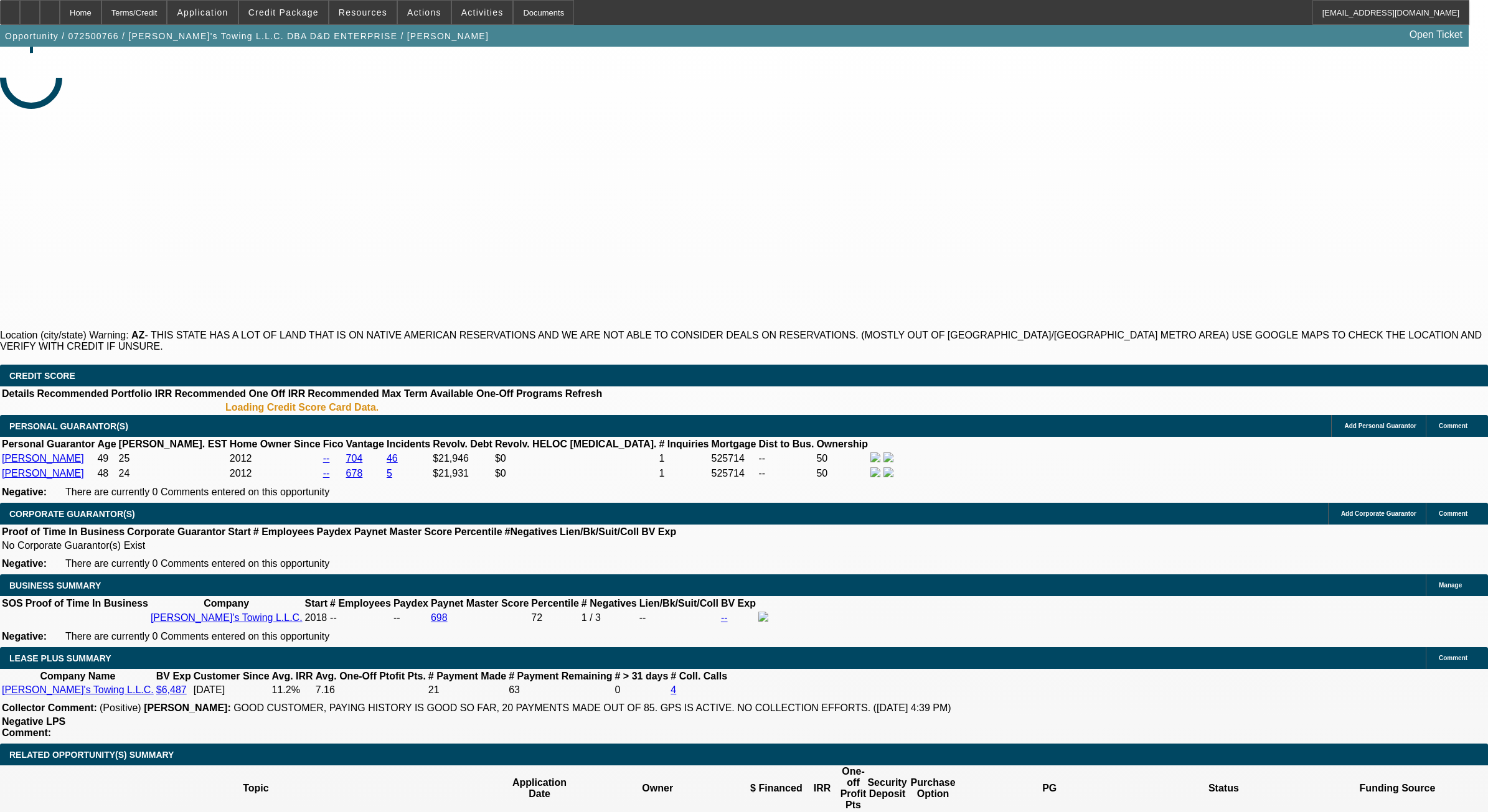
select select "0"
select select "2"
select select "0.1"
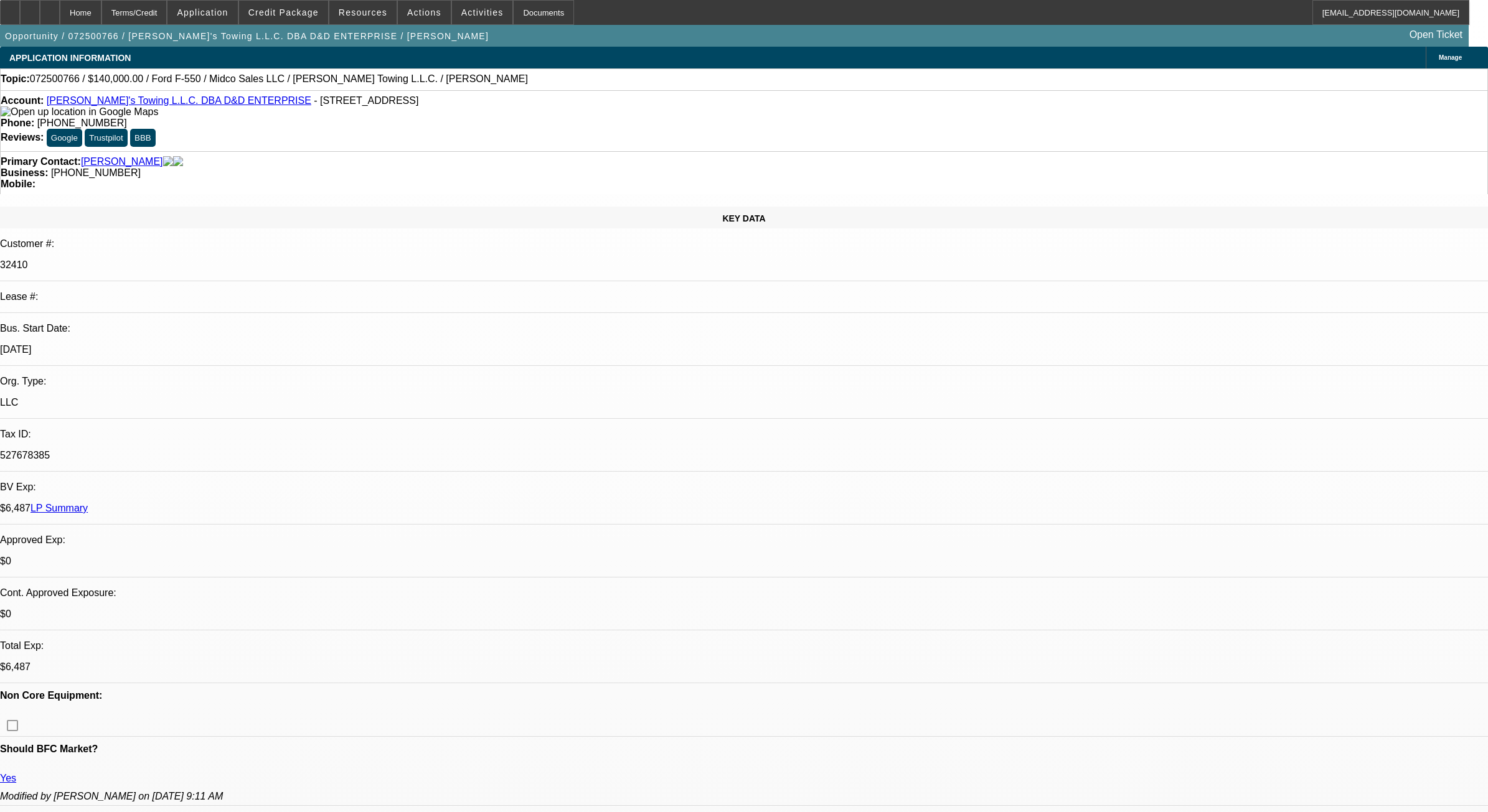
select select "1"
select select "2"
select select "4"
